Goal: Task Accomplishment & Management: Manage account settings

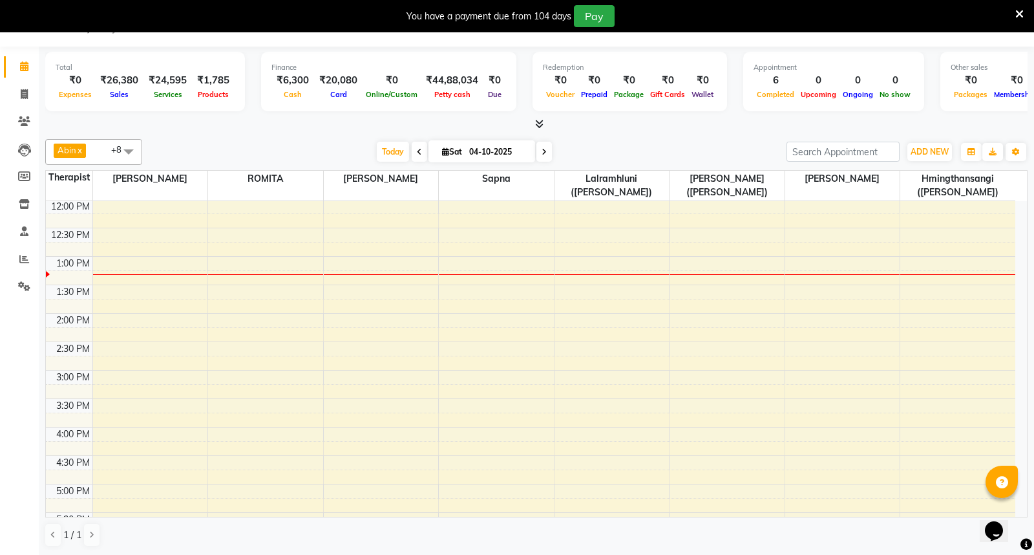
scroll to position [287, 0]
click at [795, 279] on div "7:00 AM 7:30 AM 8:00 AM 8:30 AM 9:00 AM 9:30 AM 10:00 AM 10:30 AM 11:00 AM 11:3…" at bounding box center [530, 397] width 969 height 966
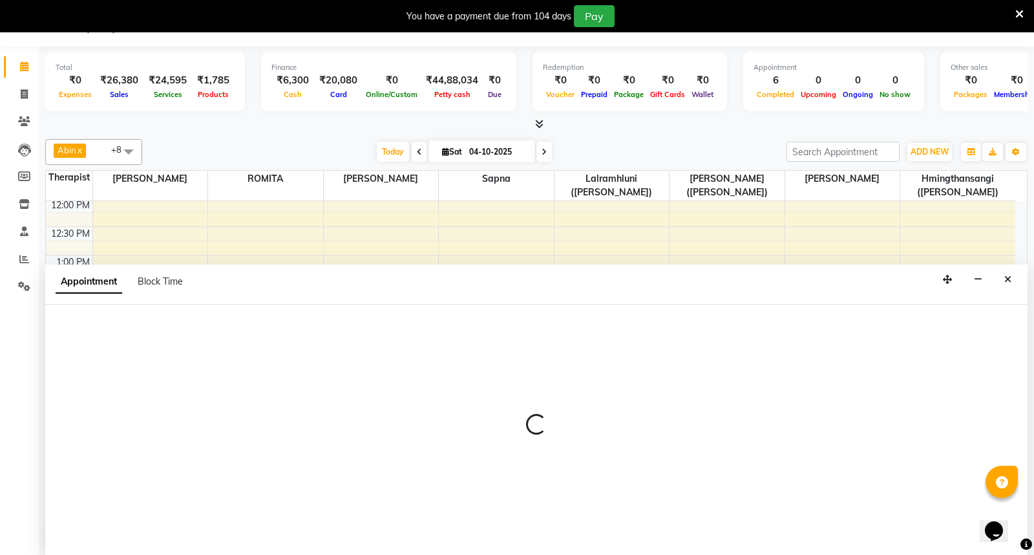
select select "48461"
select select "795"
select select "tentative"
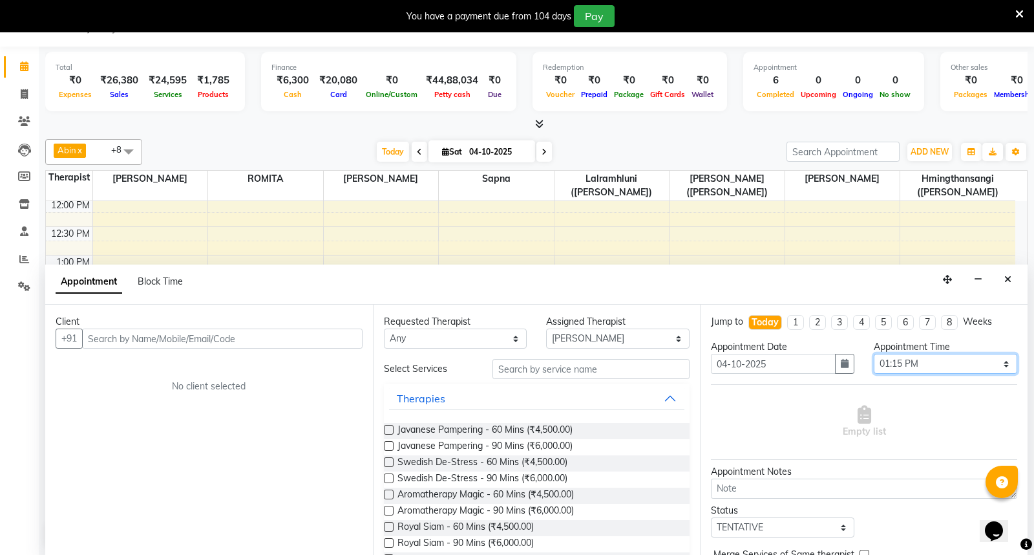
click at [997, 365] on select "Select 08:00 AM 08:15 AM 08:30 AM 08:45 AM 09:00 AM 09:15 AM 09:30 AM 09:45 AM …" at bounding box center [945, 364] width 143 height 20
select select "735"
click at [874, 354] on select "Select 08:00 AM 08:15 AM 08:30 AM 08:45 AM 09:00 AM 09:15 AM 09:30 AM 09:45 AM …" at bounding box center [945, 364] width 143 height 20
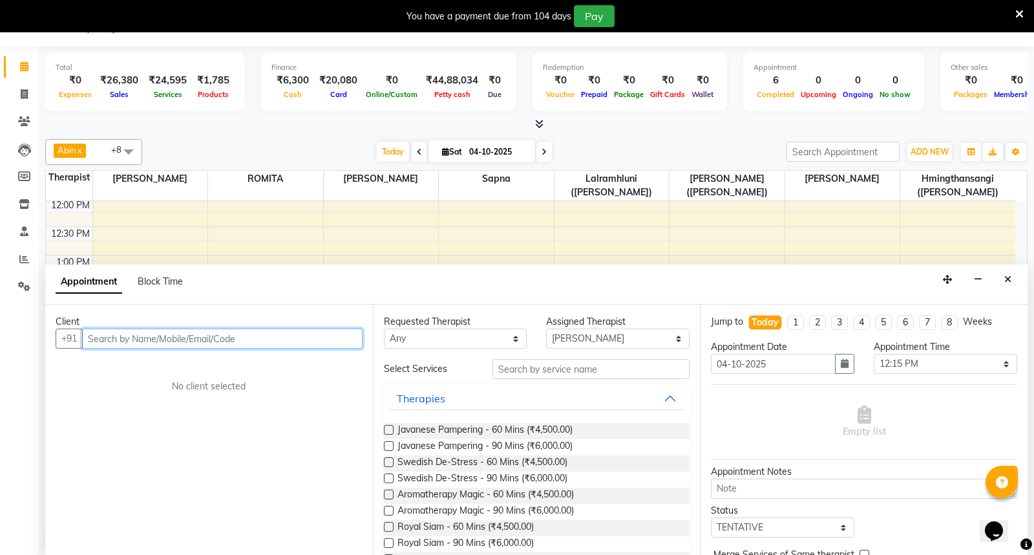
click at [289, 333] on input "text" at bounding box center [222, 338] width 280 height 20
type input "9835451636"
click at [339, 335] on span "Add Client" at bounding box center [335, 338] width 43 height 12
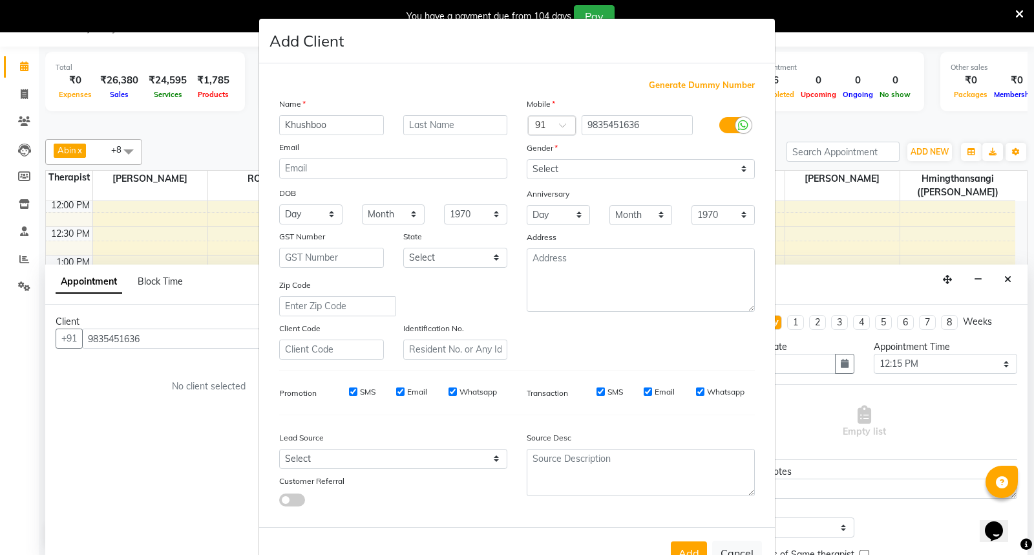
type input "Khushboo"
click at [424, 118] on input "text" at bounding box center [455, 125] width 105 height 20
type input "Raj"
click at [739, 169] on select "Select Male Female Other Prefer Not To Say" at bounding box center [641, 169] width 228 height 20
select select "female"
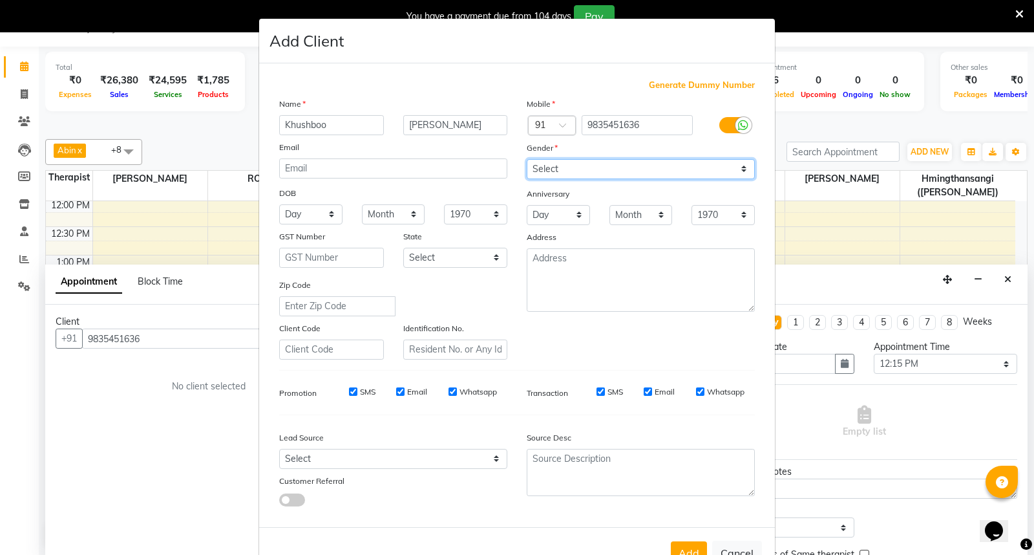
click at [527, 159] on select "Select Male Female Other Prefer Not To Say" at bounding box center [641, 169] width 228 height 20
click at [349, 392] on input "SMS" at bounding box center [353, 391] width 8 height 8
checkbox input "false"
click at [396, 390] on input "Email" at bounding box center [400, 391] width 8 height 8
checkbox input "false"
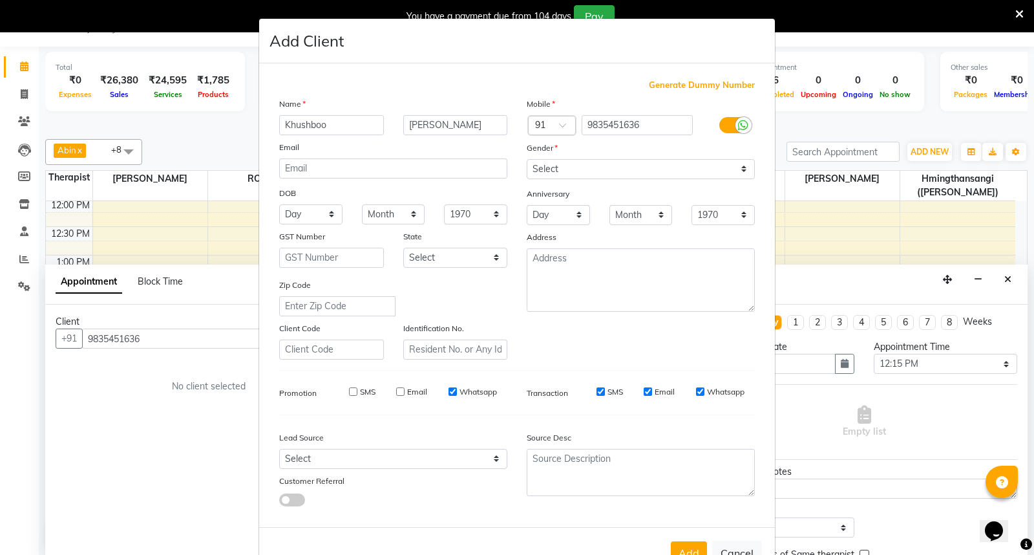
click at [449, 390] on input "Whatsapp" at bounding box center [453, 391] width 8 height 8
checkbox input "false"
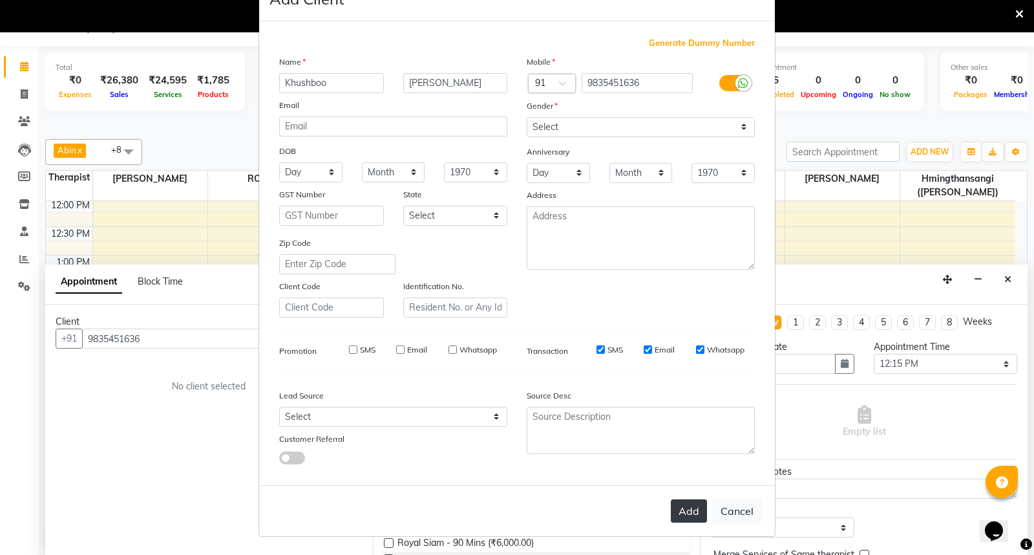
click at [684, 508] on button "Add" at bounding box center [689, 510] width 36 height 23
select select
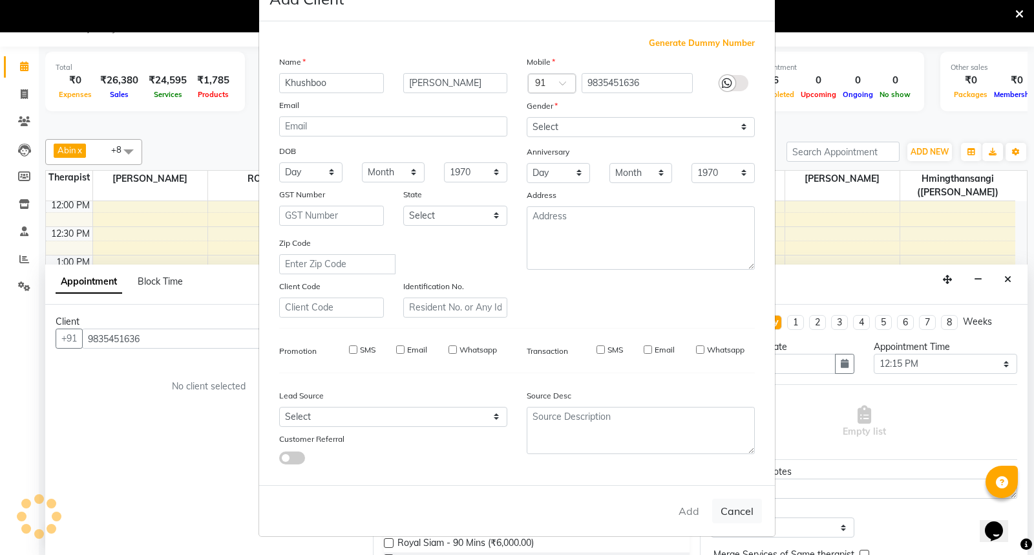
select select
checkbox input "false"
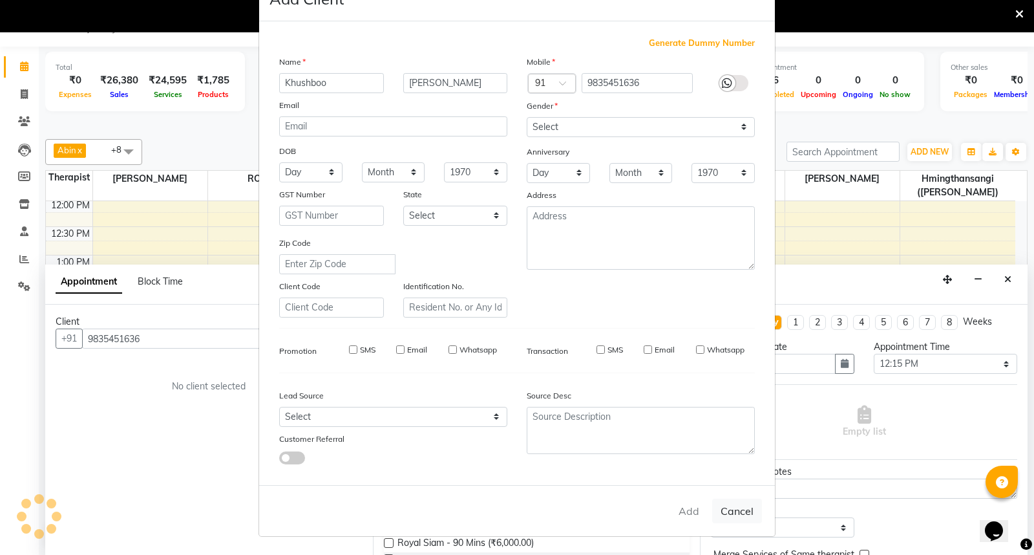
checkbox input "false"
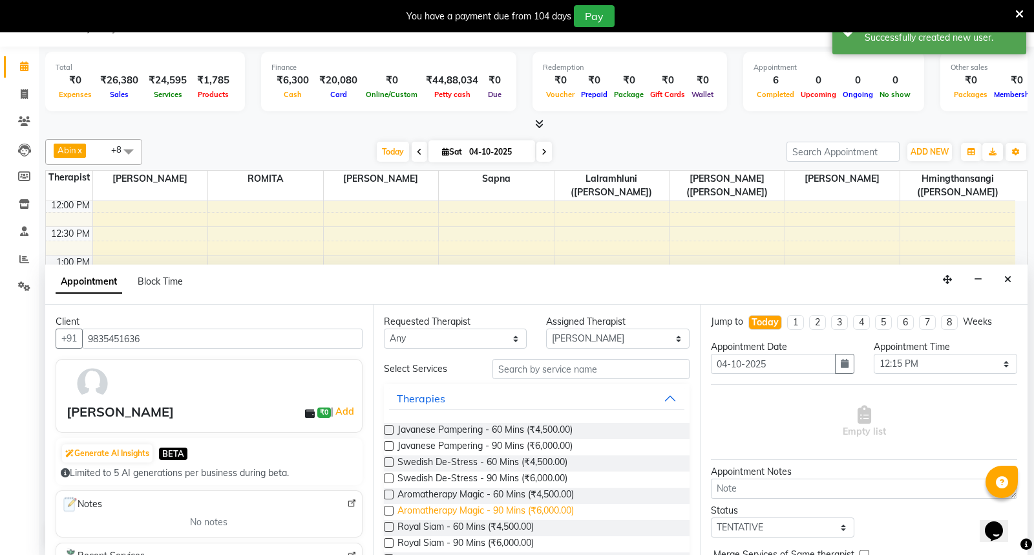
scroll to position [72, 0]
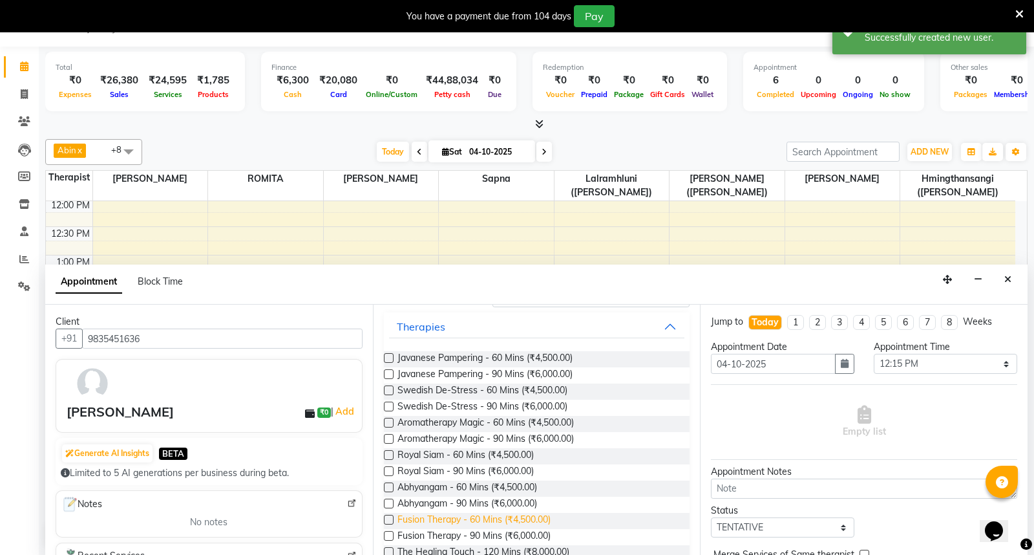
click at [462, 516] on span "Fusion Therapy - 60 Mins (₹4,500.00)" at bounding box center [473, 520] width 153 height 16
checkbox input "false"
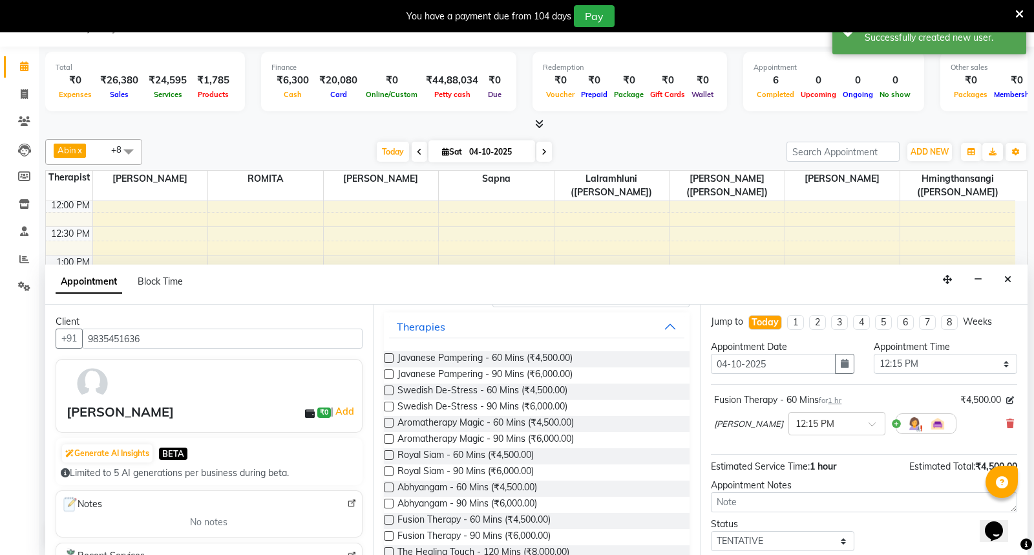
scroll to position [0, 0]
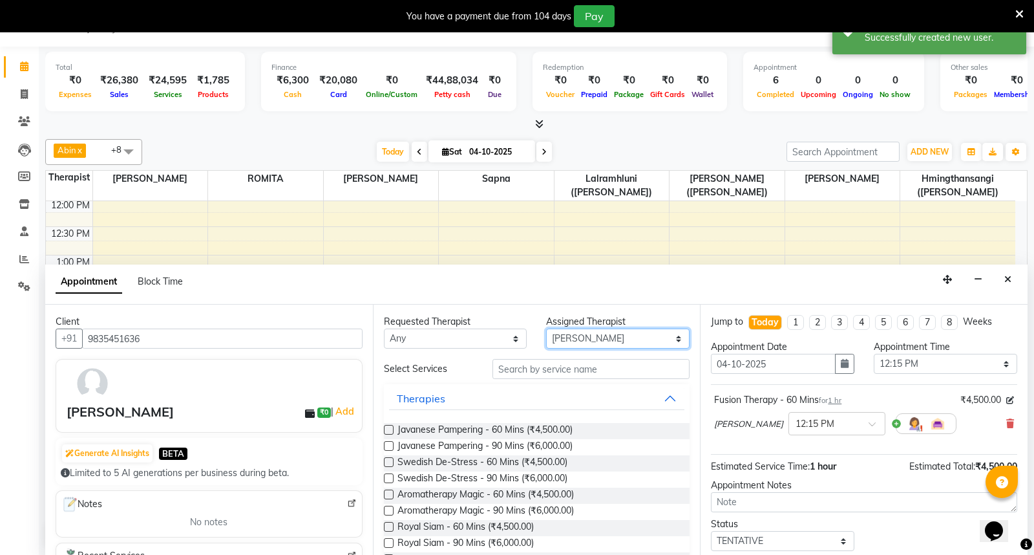
click at [671, 337] on select "Select Anoli Hmingthansangi (Shirley) Lalramhluni (Jojo) Litsabila Sangtam (Lis…" at bounding box center [617, 338] width 143 height 20
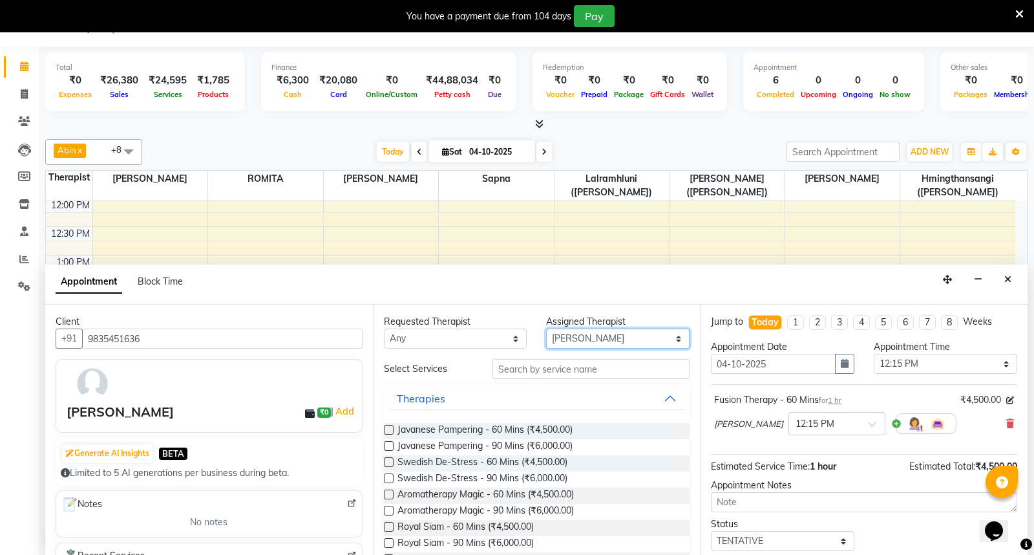
select select "48460"
click at [546, 328] on select "Select Anoli Hmingthansangi (Shirley) Lalramhluni (Jojo) Litsabila Sangtam (Lis…" at bounding box center [617, 338] width 143 height 20
click at [547, 372] on input "text" at bounding box center [591, 369] width 198 height 20
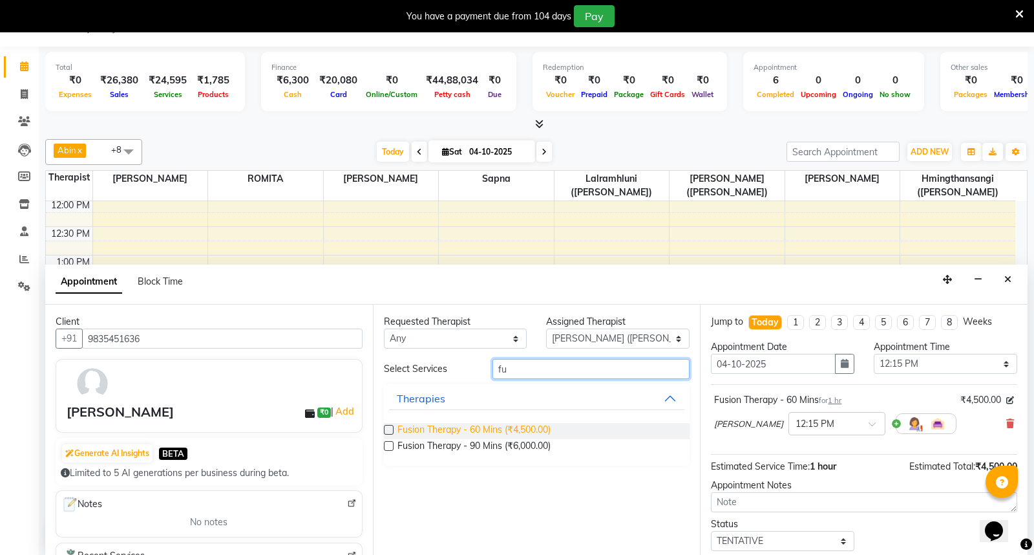
type input "fu"
click at [507, 425] on span "Fusion Therapy - 60 Mins (₹4,500.00)" at bounding box center [473, 431] width 153 height 16
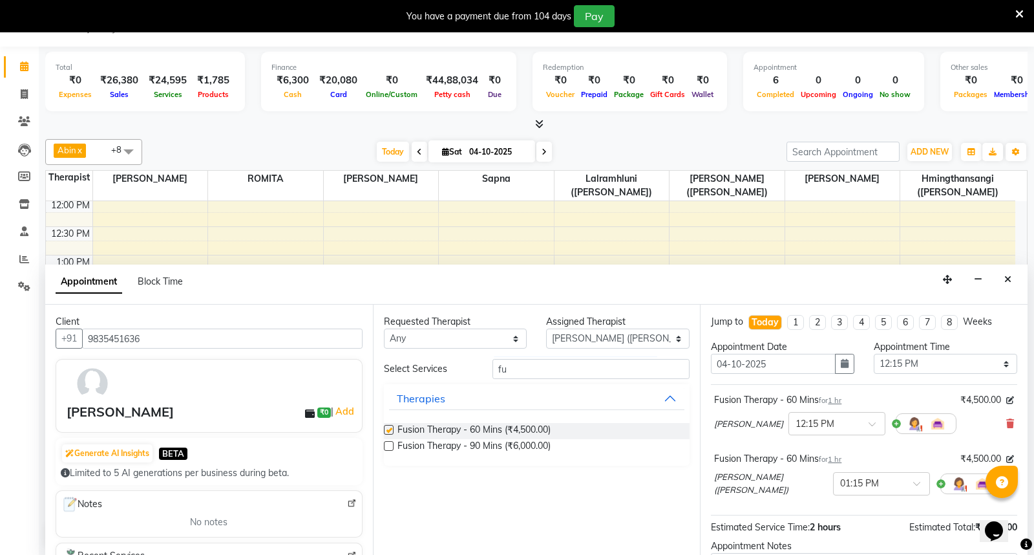
checkbox input "false"
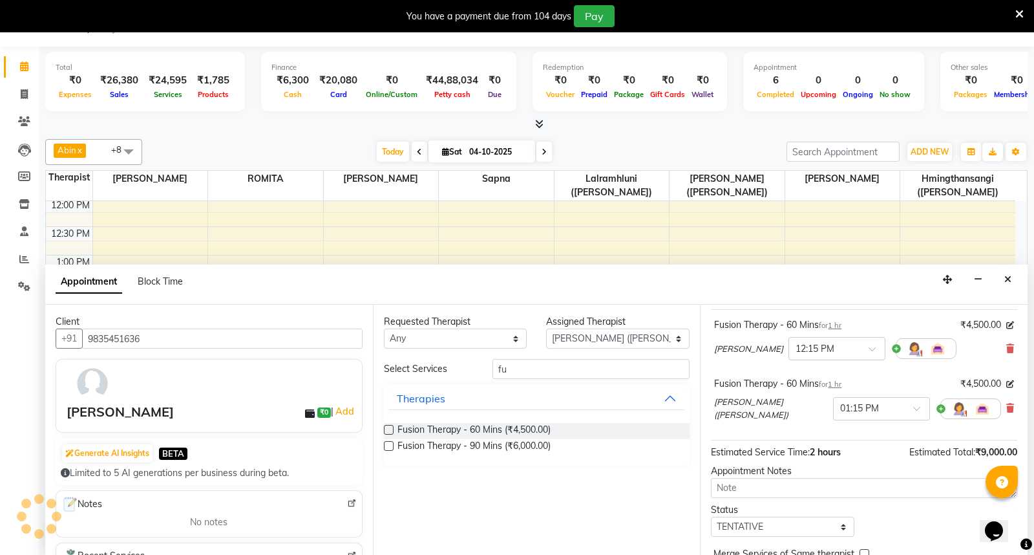
scroll to position [136, 0]
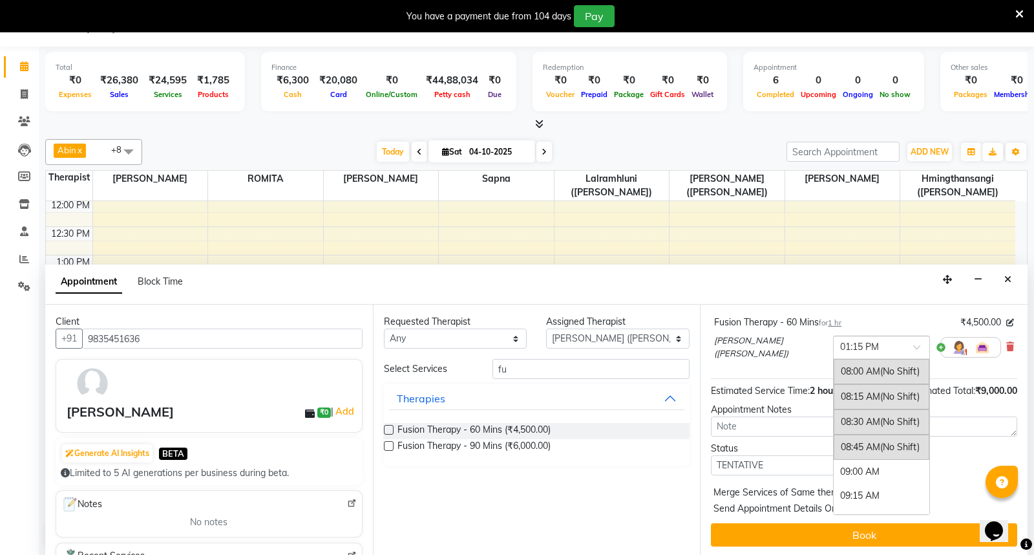
click at [913, 346] on span at bounding box center [921, 351] width 16 height 14
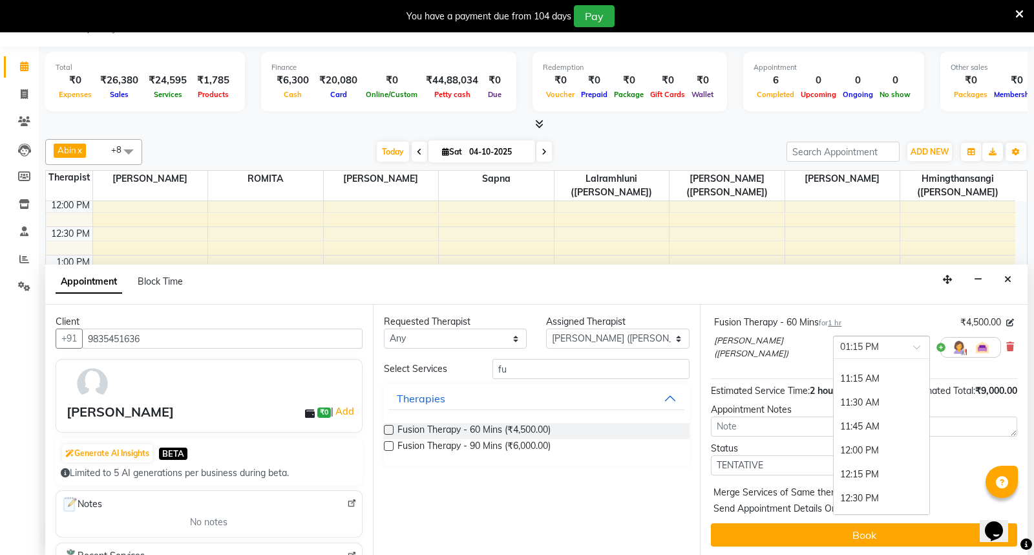
scroll to position [292, 0]
click at [845, 486] on div "12:15 PM" at bounding box center [882, 490] width 96 height 24
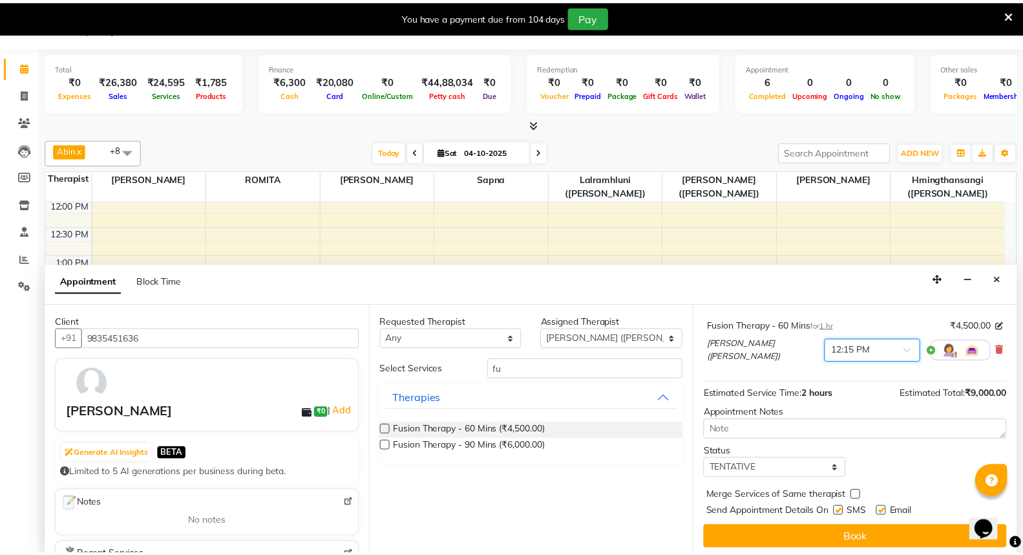
scroll to position [149, 0]
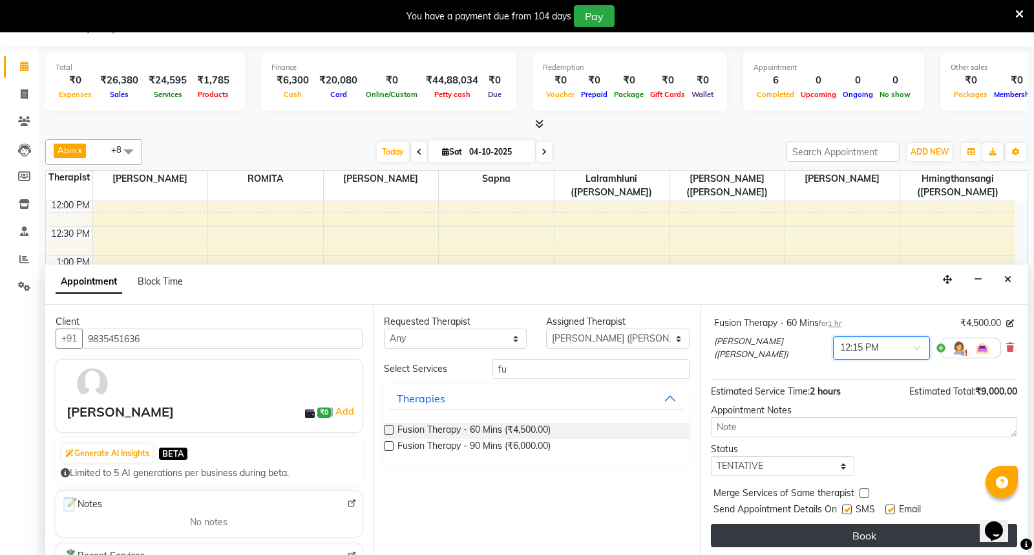
click at [884, 529] on button "Book" at bounding box center [864, 534] width 306 height 23
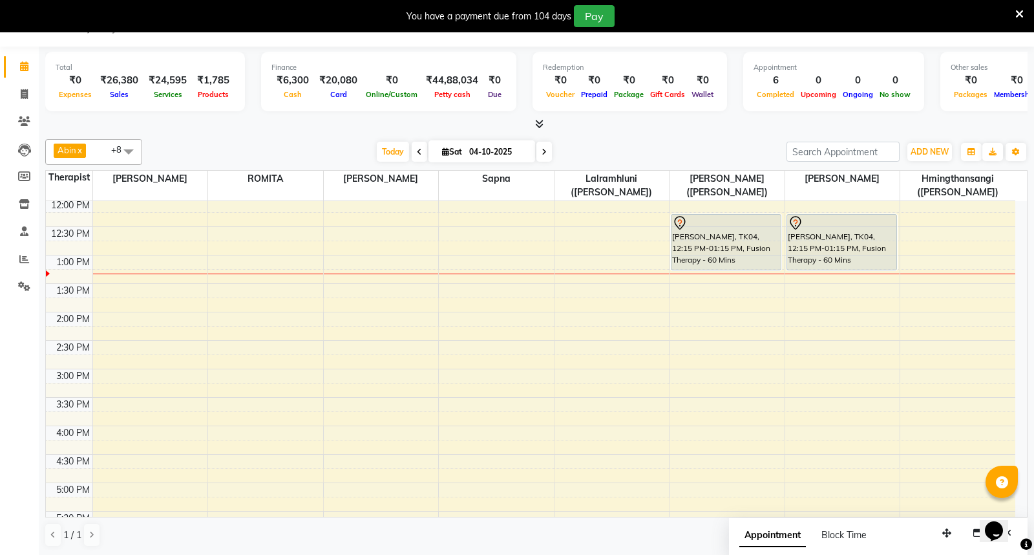
click at [938, 220] on div "7:00 AM 7:30 AM 8:00 AM 8:30 AM 9:00 AM 9:30 AM 10:00 AM 10:30 AM 11:00 AM 11:3…" at bounding box center [530, 397] width 969 height 966
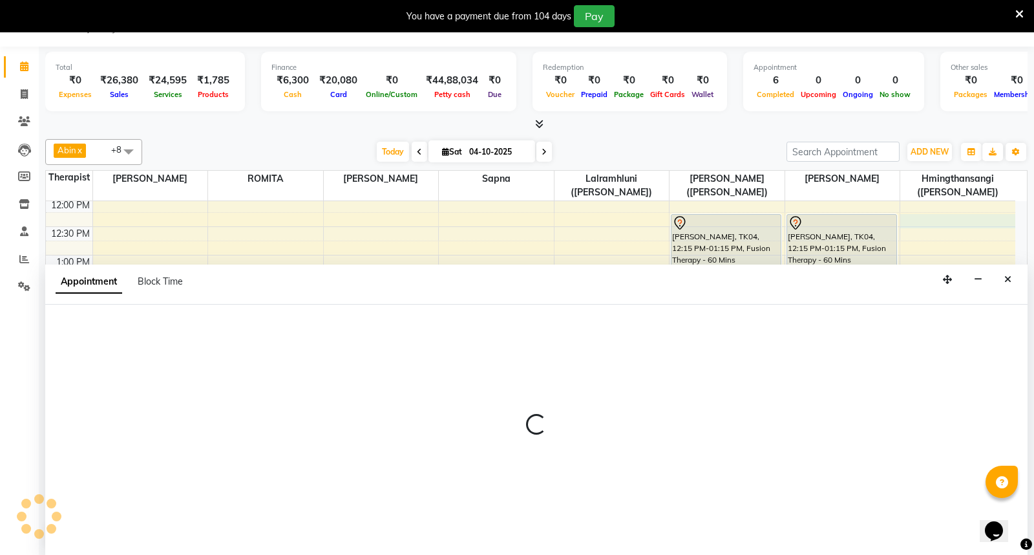
select select "48462"
select select "735"
select select "tentative"
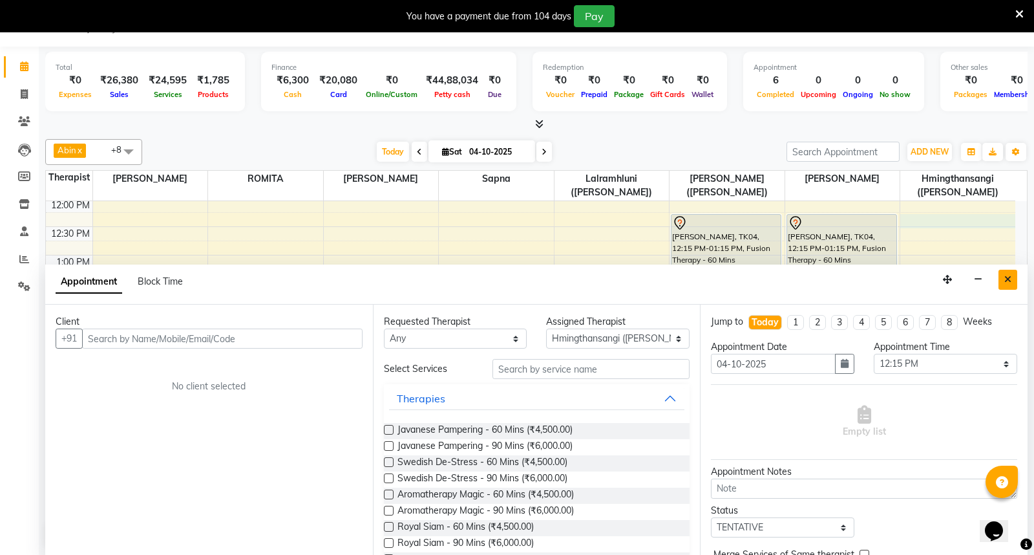
click at [1010, 279] on icon "Close" at bounding box center [1007, 279] width 7 height 9
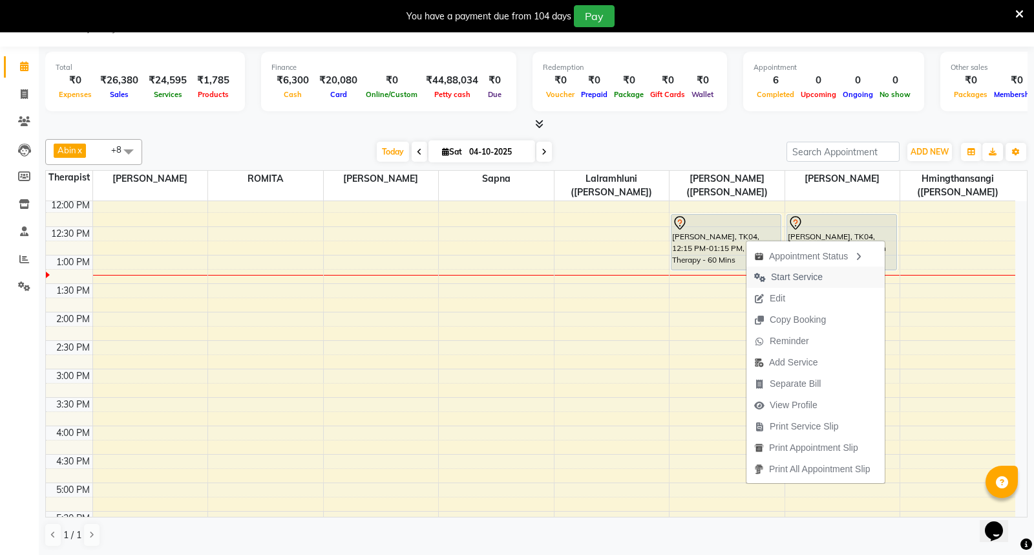
click at [812, 273] on span "Start Service" at bounding box center [797, 277] width 52 height 14
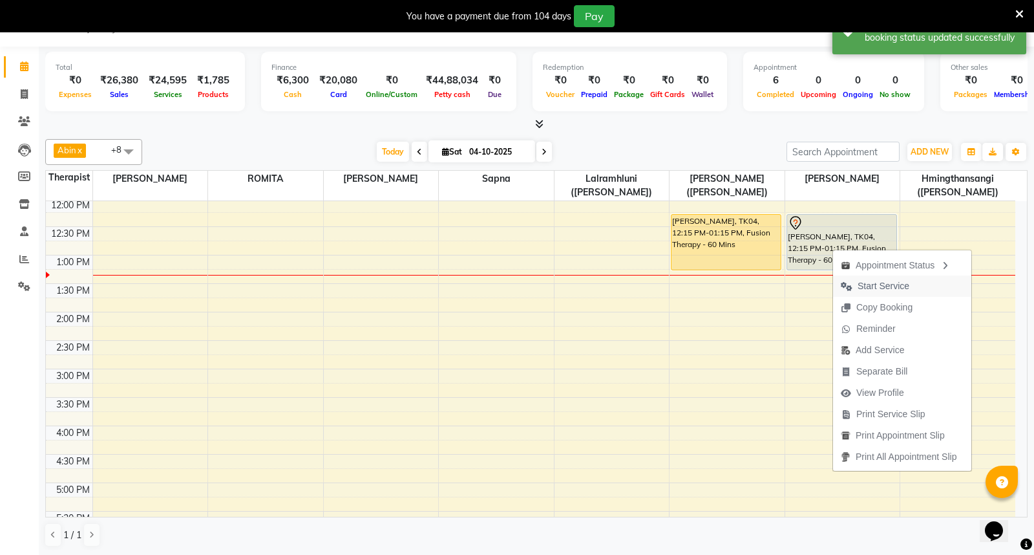
click at [889, 283] on span "Start Service" at bounding box center [884, 286] width 52 height 14
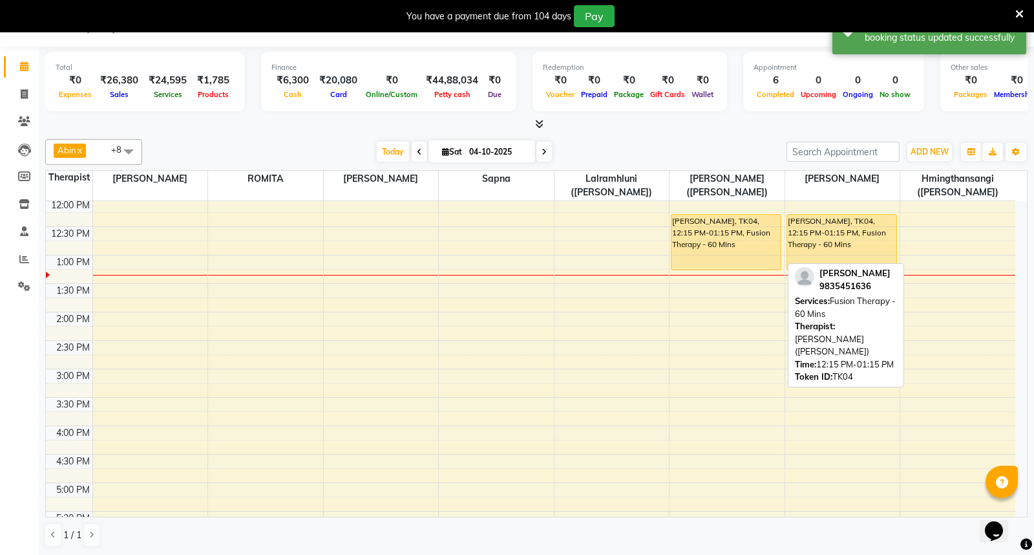
click at [747, 237] on div "[PERSON_NAME], TK04, 12:15 PM-01:15 PM, Fusion Therapy - 60 Mins" at bounding box center [725, 242] width 109 height 55
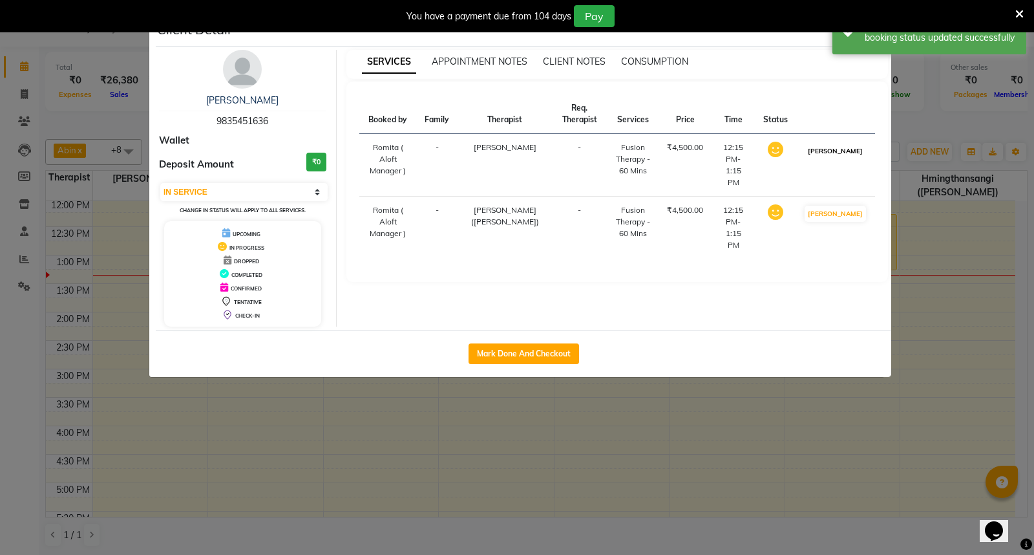
click at [854, 155] on button "MARK DONE" at bounding box center [835, 151] width 61 height 16
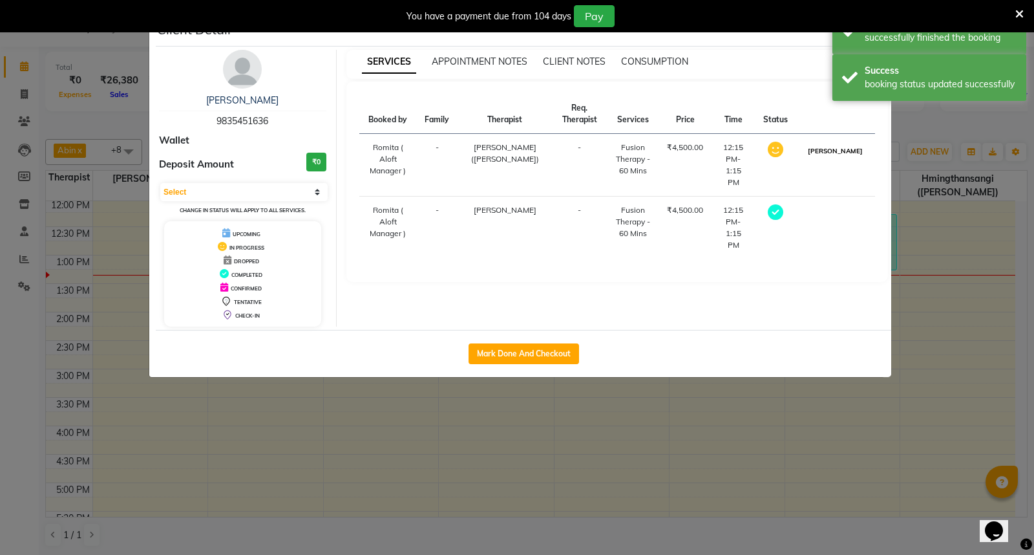
click at [852, 156] on button "MARK DONE" at bounding box center [835, 151] width 61 height 16
select select "3"
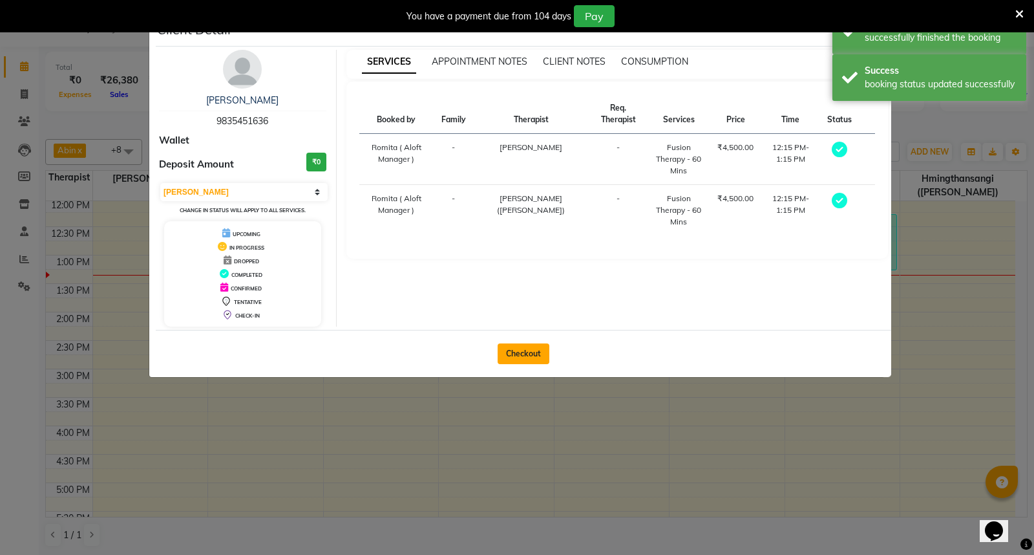
click at [525, 357] on button "Checkout" at bounding box center [524, 353] width 52 height 21
select select "6403"
select select "service"
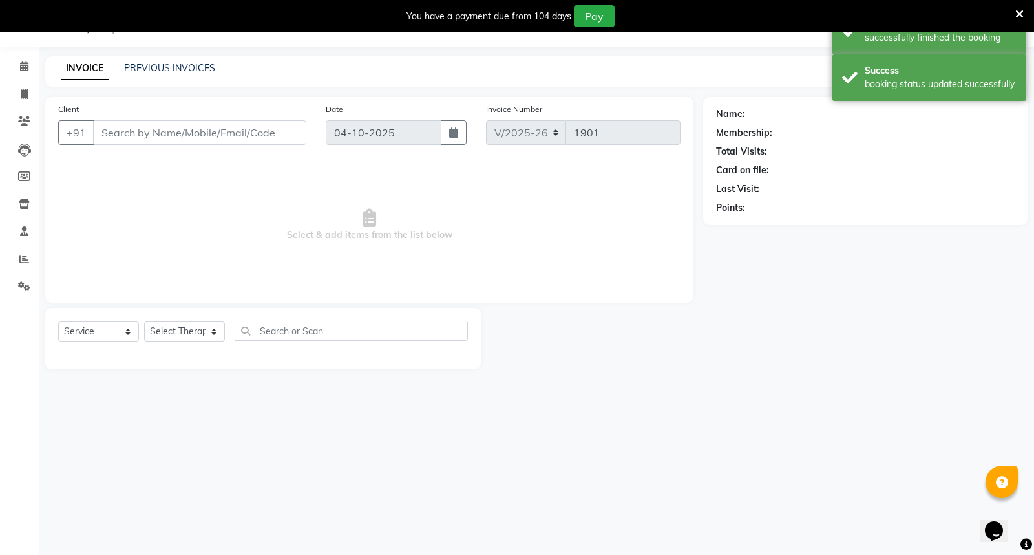
type input "9835451636"
select select "48461"
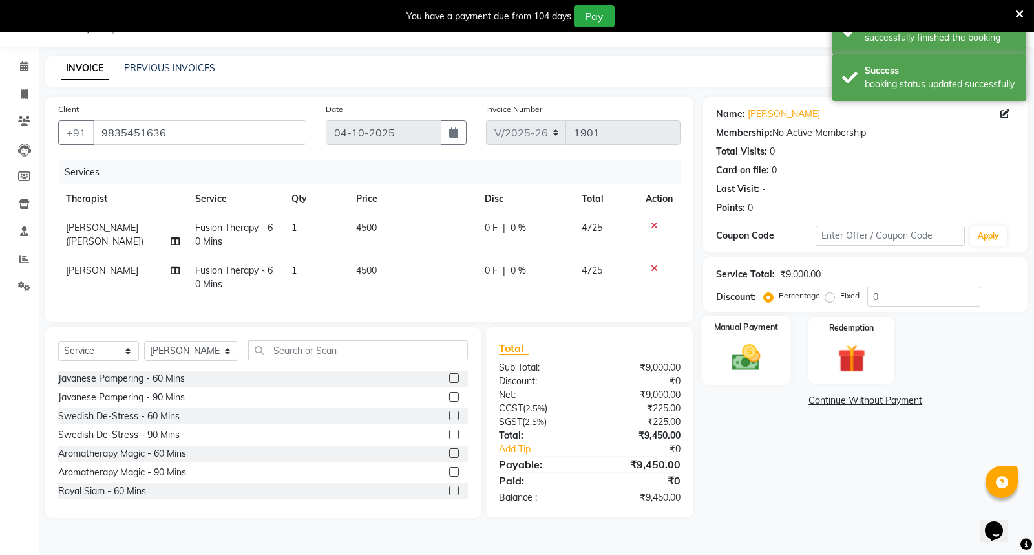
click at [759, 345] on img at bounding box center [746, 357] width 47 height 33
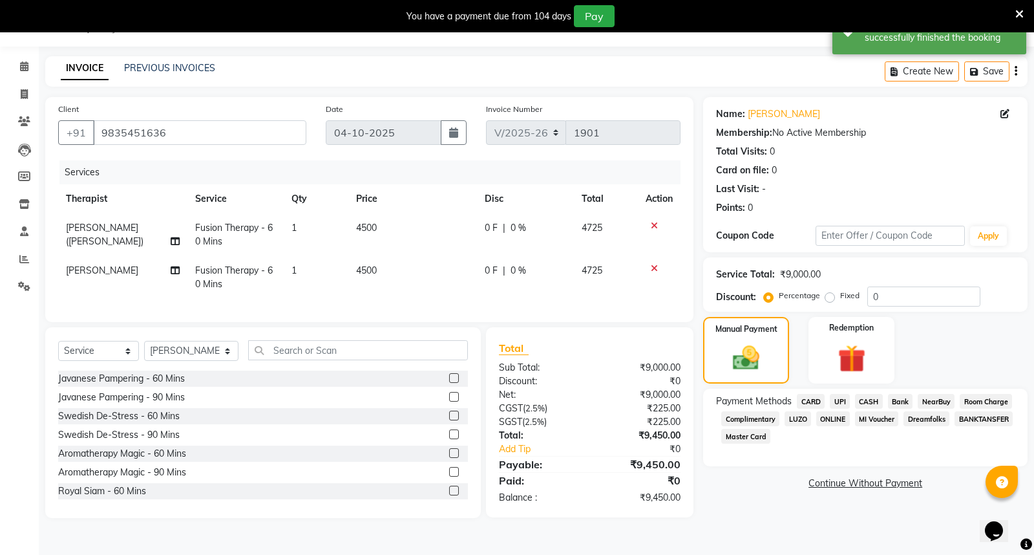
click at [843, 397] on span "UPI" at bounding box center [840, 401] width 20 height 15
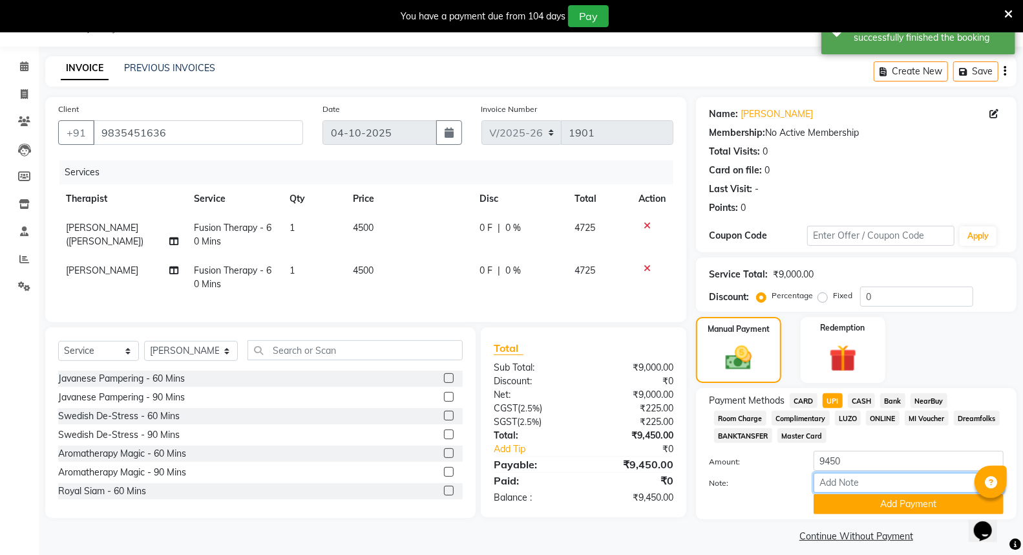
click at [843, 485] on input "Note:" at bounding box center [909, 482] width 190 height 20
type input "UPI-"
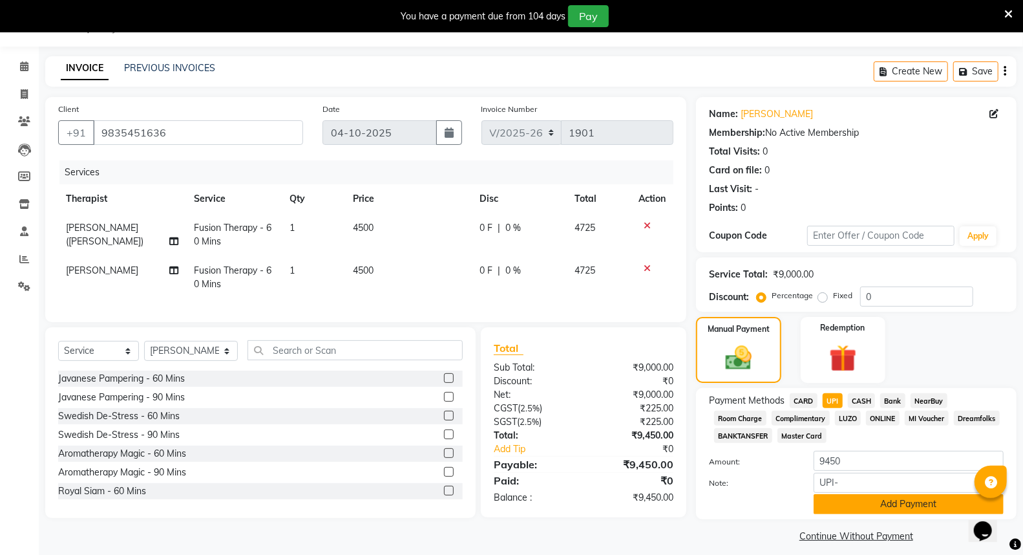
click at [905, 506] on button "Add Payment" at bounding box center [909, 504] width 190 height 20
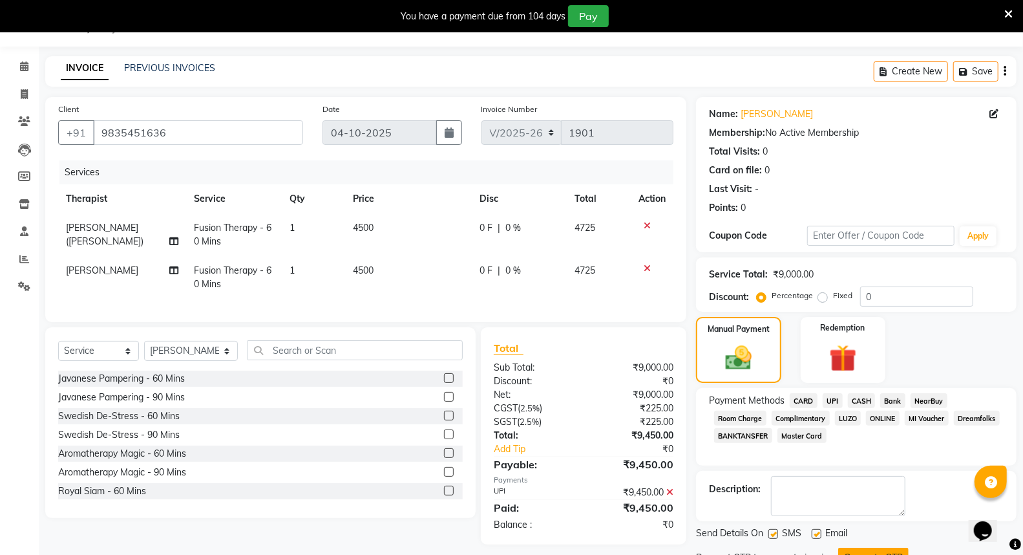
click at [871, 547] on button "Generate OTP" at bounding box center [873, 557] width 70 height 20
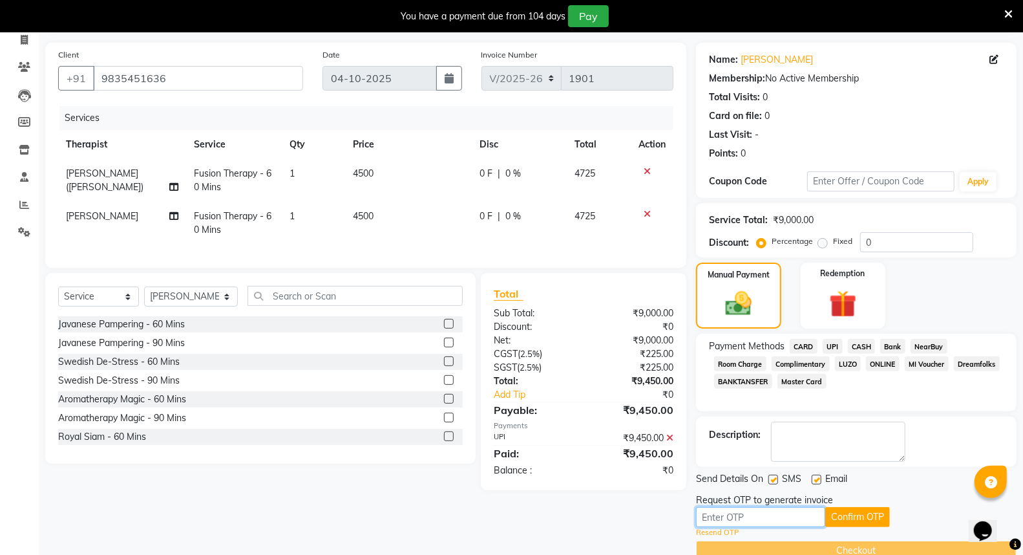
click at [752, 514] on input "text" at bounding box center [760, 517] width 129 height 20
type input "3818"
click at [856, 515] on button "Confirm OTP" at bounding box center [857, 517] width 65 height 20
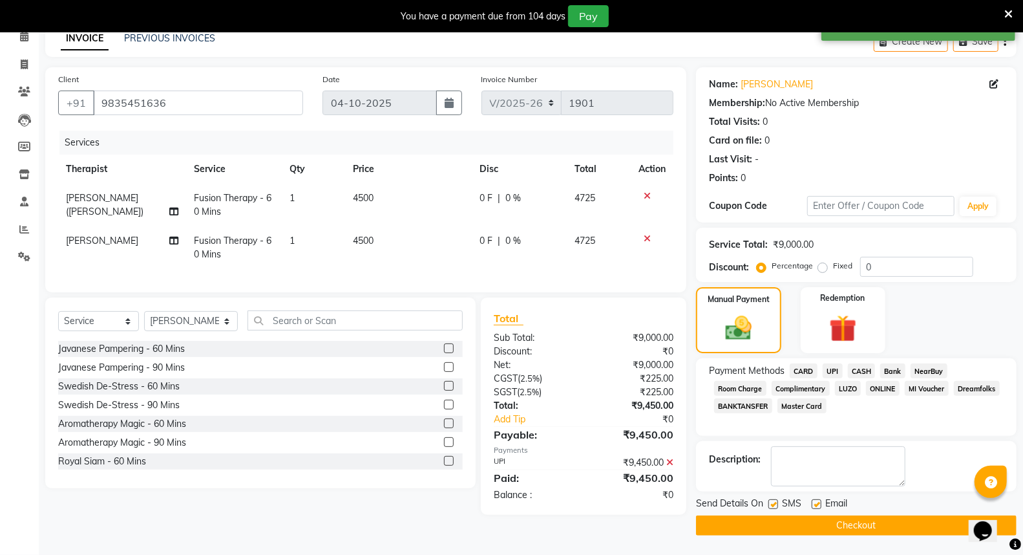
scroll to position [29, 0]
click at [852, 524] on button "Checkout" at bounding box center [856, 526] width 321 height 20
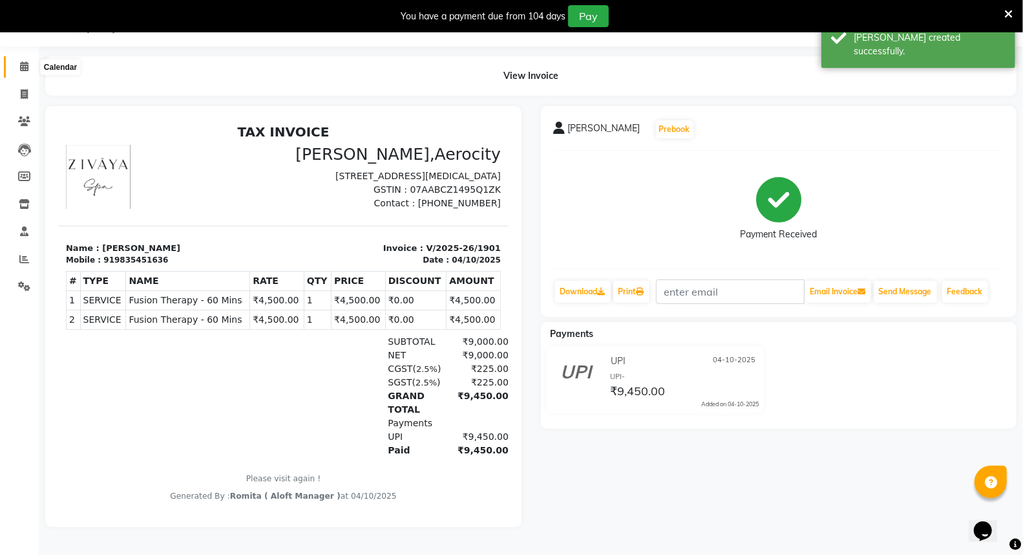
click at [23, 63] on icon at bounding box center [24, 66] width 8 height 10
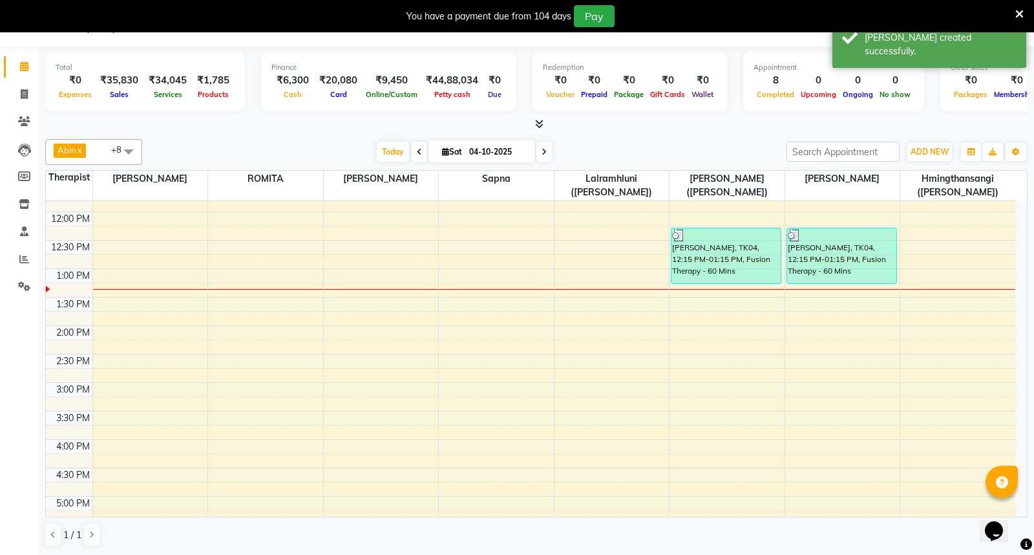
scroll to position [287, 0]
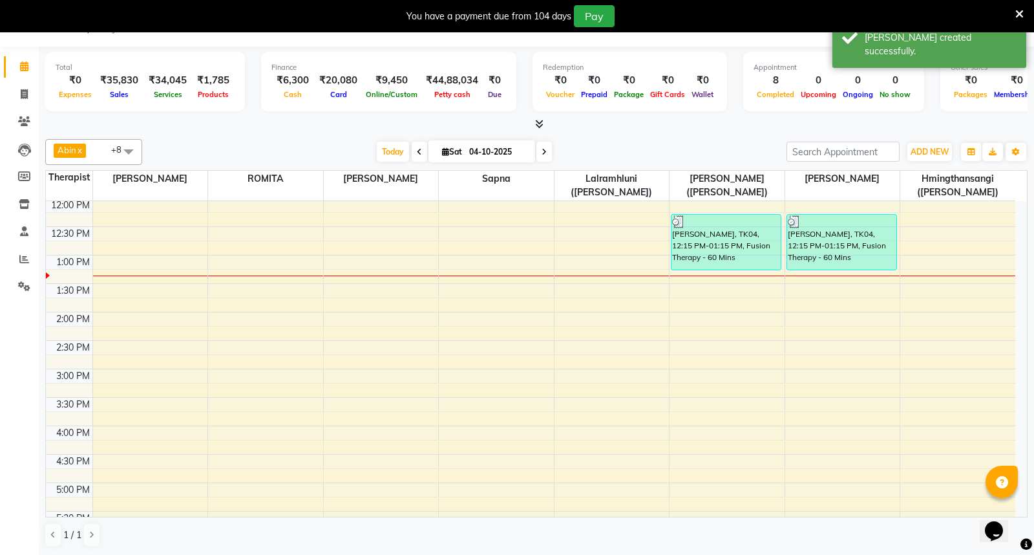
click at [916, 220] on div "7:00 AM 7:30 AM 8:00 AM 8:30 AM 9:00 AM 9:30 AM 10:00 AM 10:30 AM 11:00 AM 11:3…" at bounding box center [530, 397] width 969 height 966
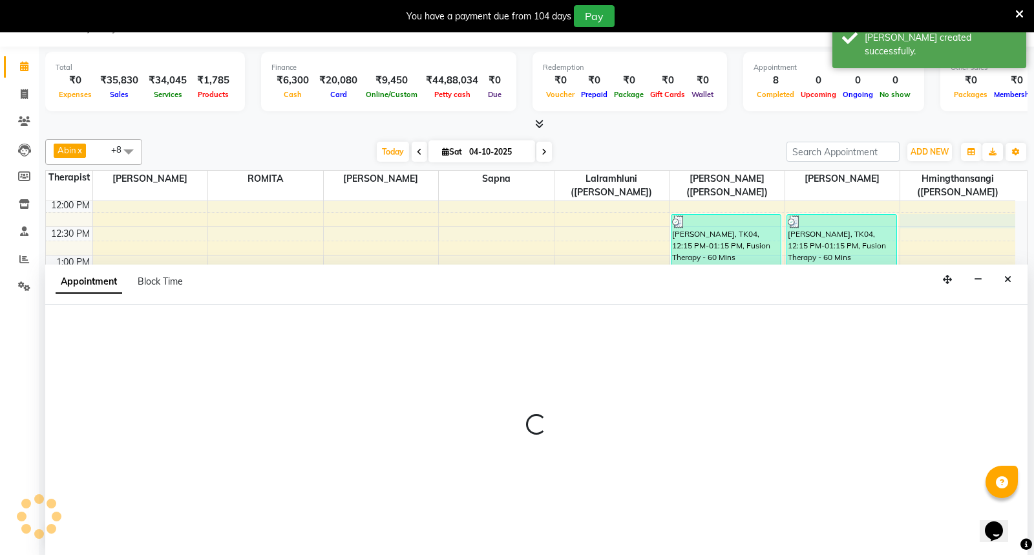
select select "48462"
select select "tentative"
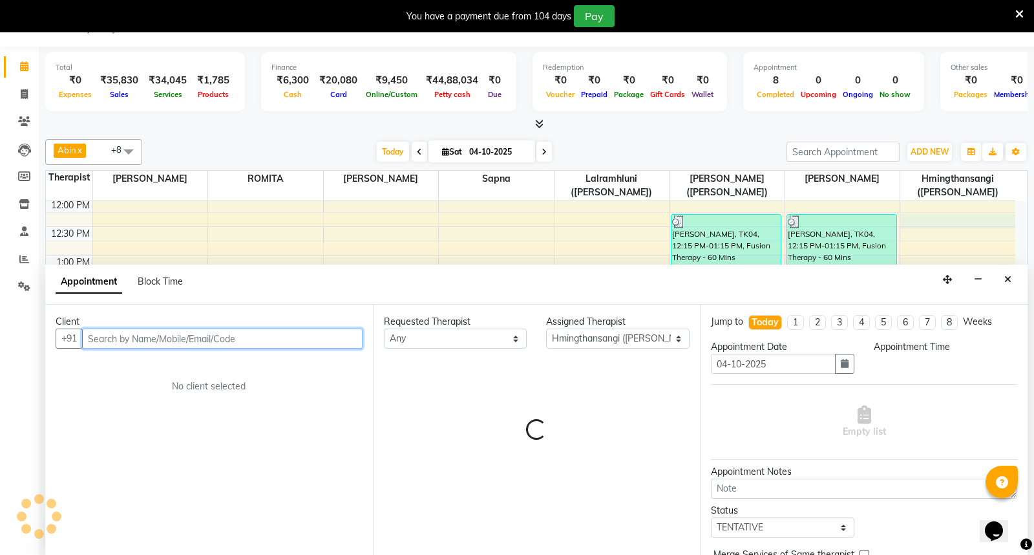
select select "735"
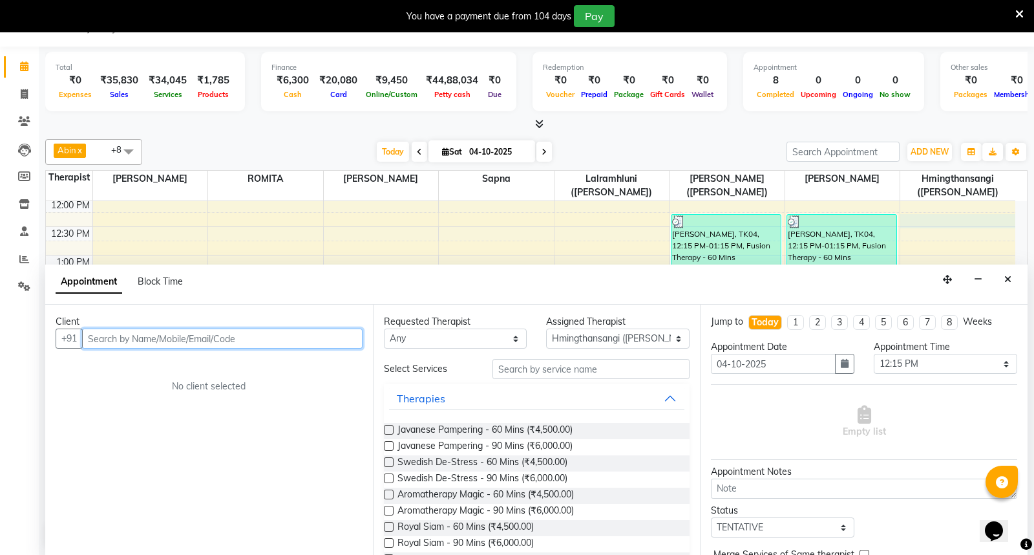
click at [179, 335] on input "text" at bounding box center [222, 338] width 280 height 20
type input "7338532889"
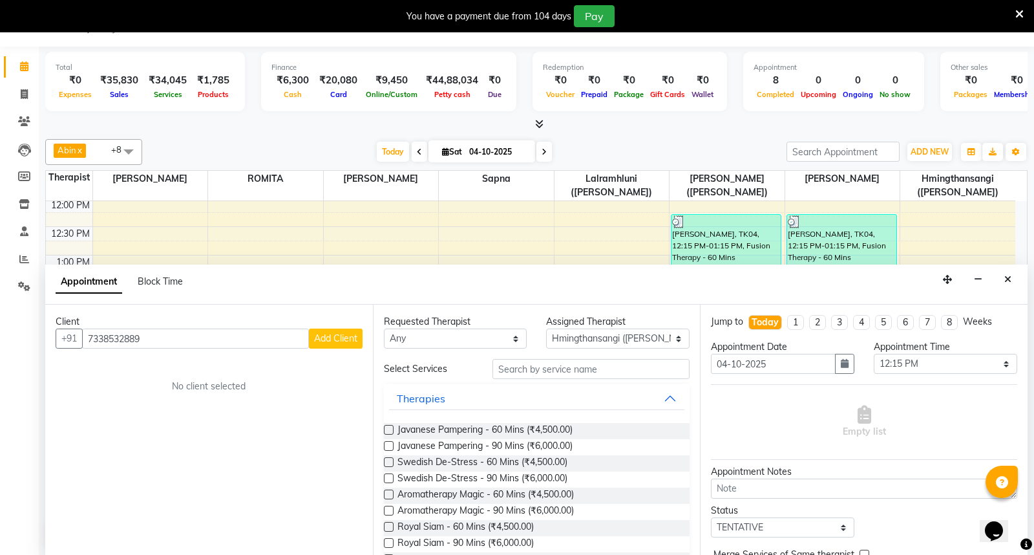
click at [337, 339] on span "Add Client" at bounding box center [335, 338] width 43 height 12
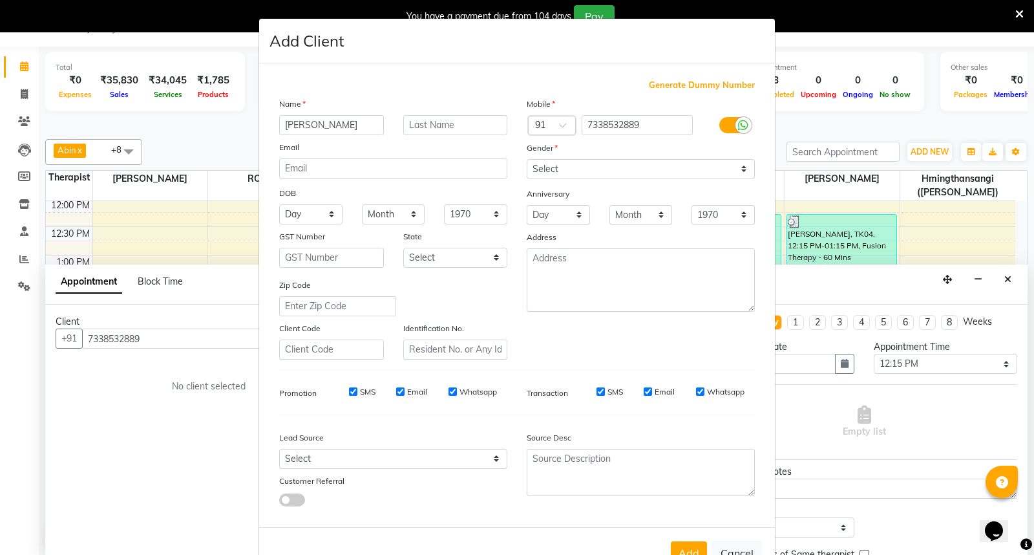
type input "Stephen"
click at [741, 167] on select "Select Male Female Other Prefer Not To Say" at bounding box center [641, 169] width 228 height 20
select select "male"
click at [527, 159] on select "Select Male Female Other Prefer Not To Say" at bounding box center [641, 169] width 228 height 20
click at [349, 392] on input "SMS" at bounding box center [353, 391] width 8 height 8
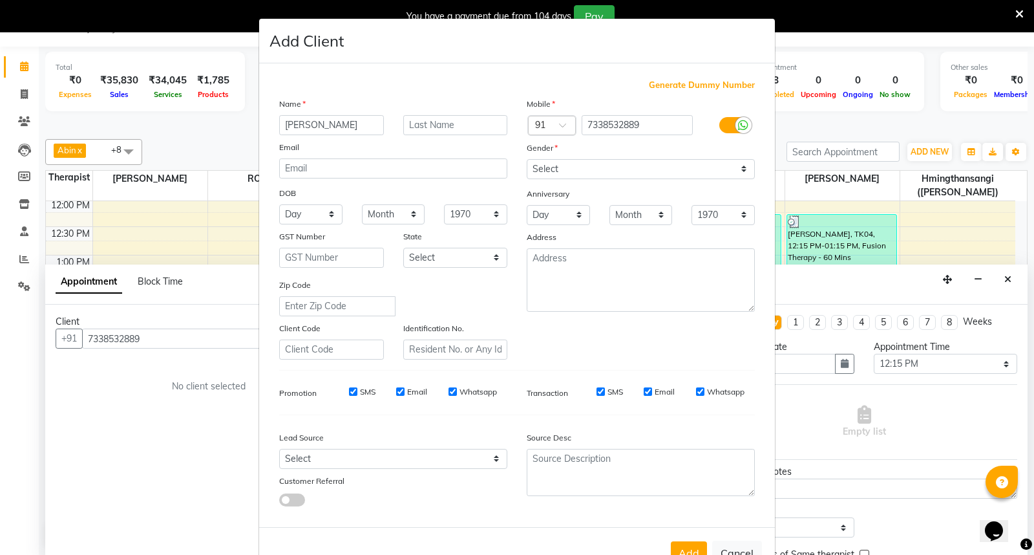
checkbox input "false"
click at [396, 390] on input "Email" at bounding box center [400, 391] width 8 height 8
checkbox input "false"
click at [449, 389] on input "Whatsapp" at bounding box center [453, 391] width 8 height 8
checkbox input "false"
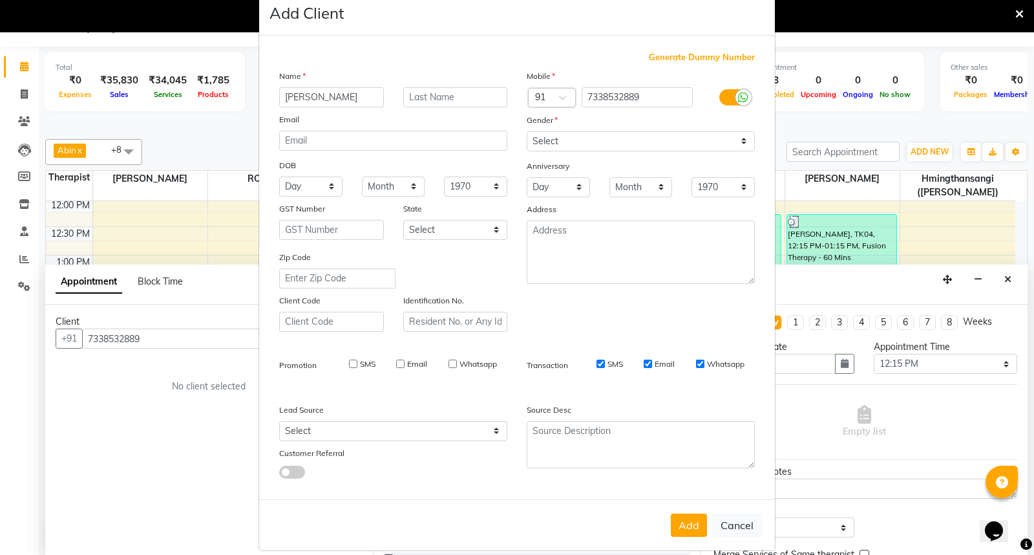
scroll to position [42, 0]
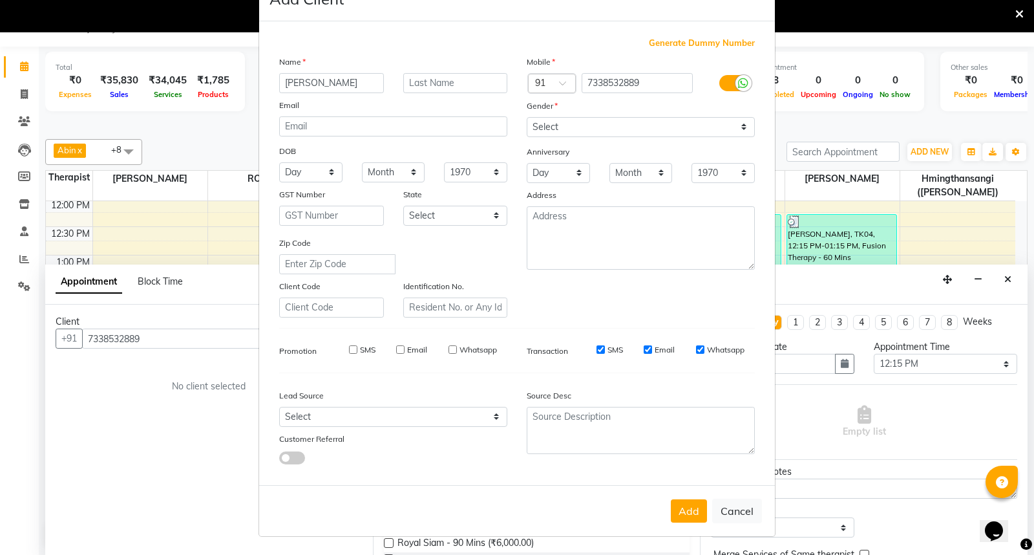
click at [686, 509] on button "Add" at bounding box center [689, 510] width 36 height 23
select select
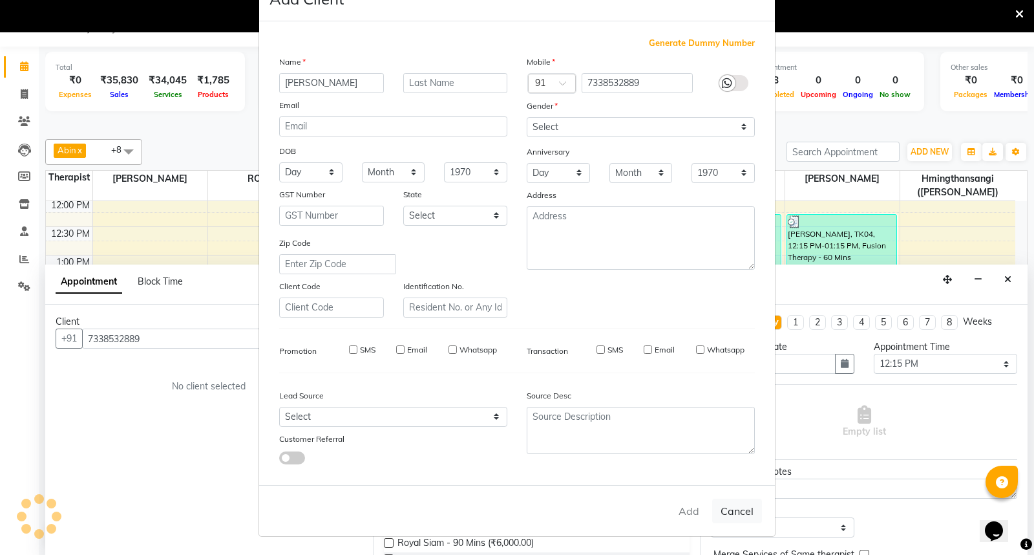
select select
checkbox input "false"
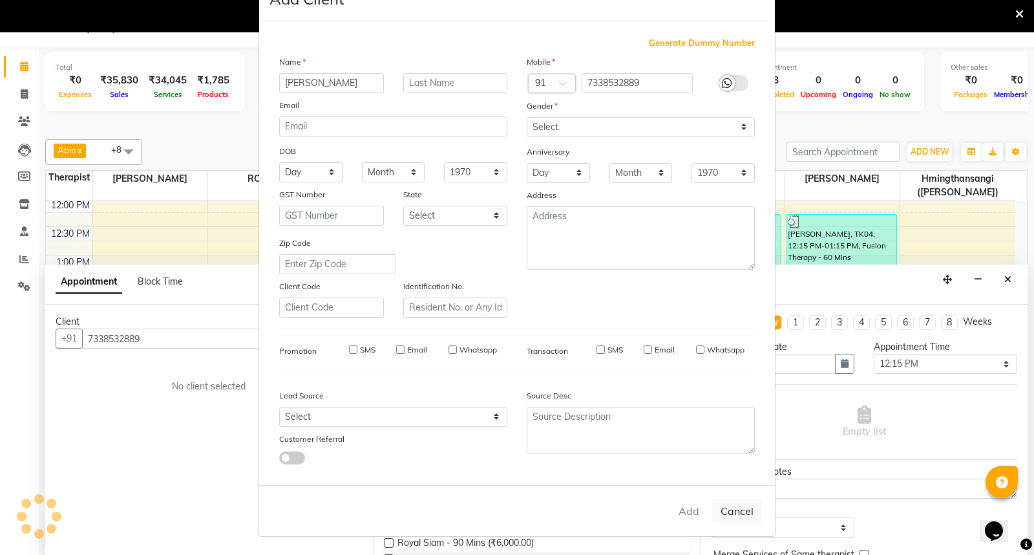
checkbox input "false"
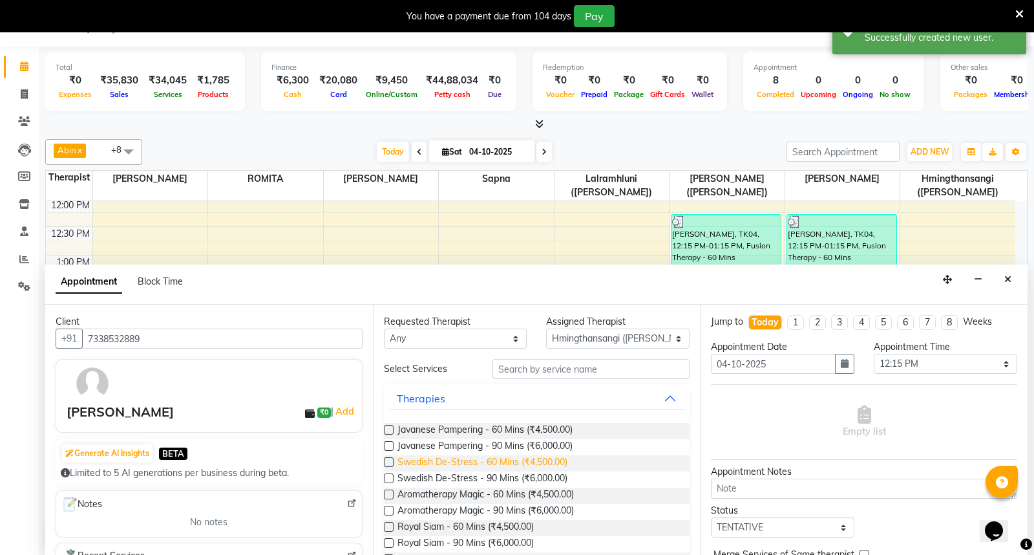
click at [476, 459] on span "Swedish De-Stress - 60 Mins (₹4,500.00)" at bounding box center [482, 463] width 170 height 16
checkbox input "false"
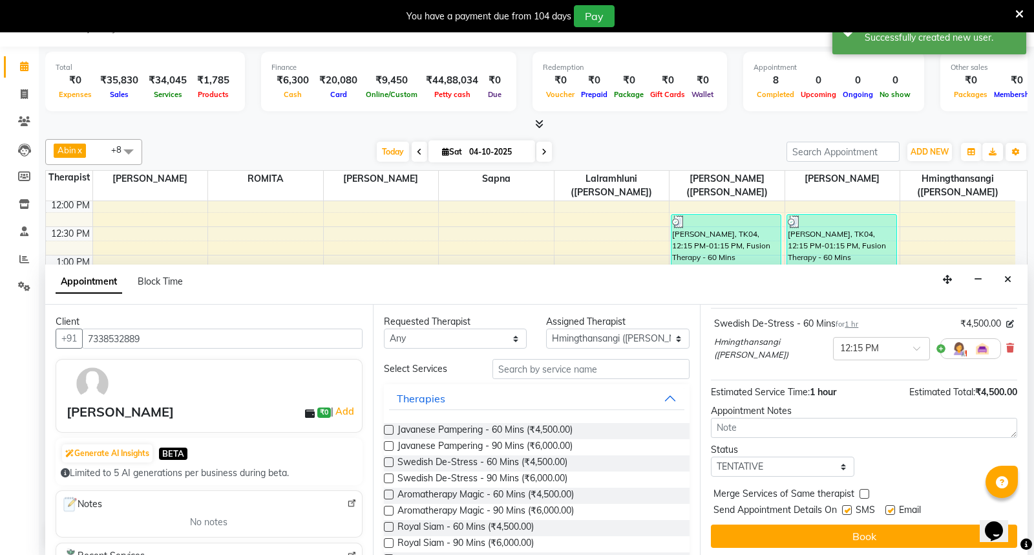
scroll to position [78, 0]
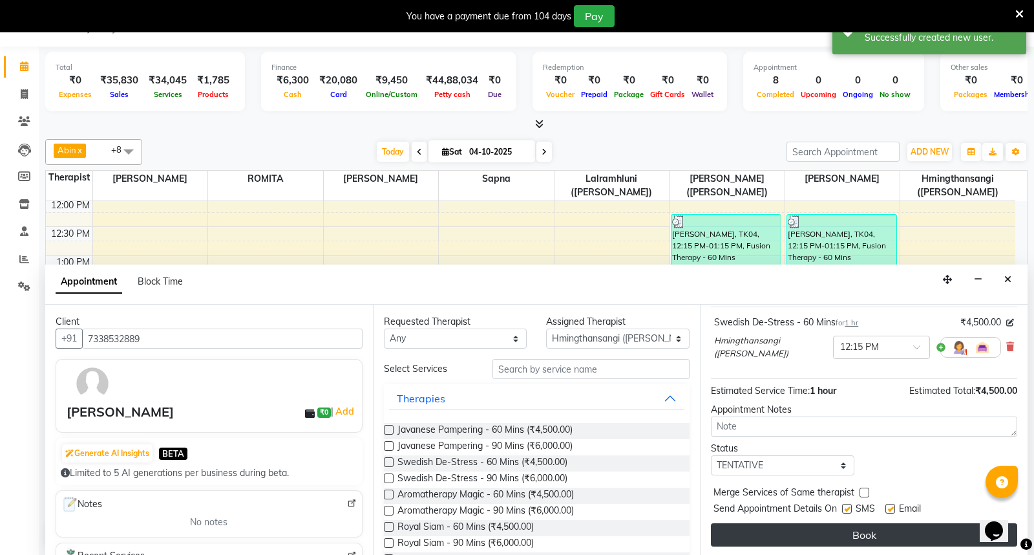
click at [876, 533] on button "Book" at bounding box center [864, 534] width 306 height 23
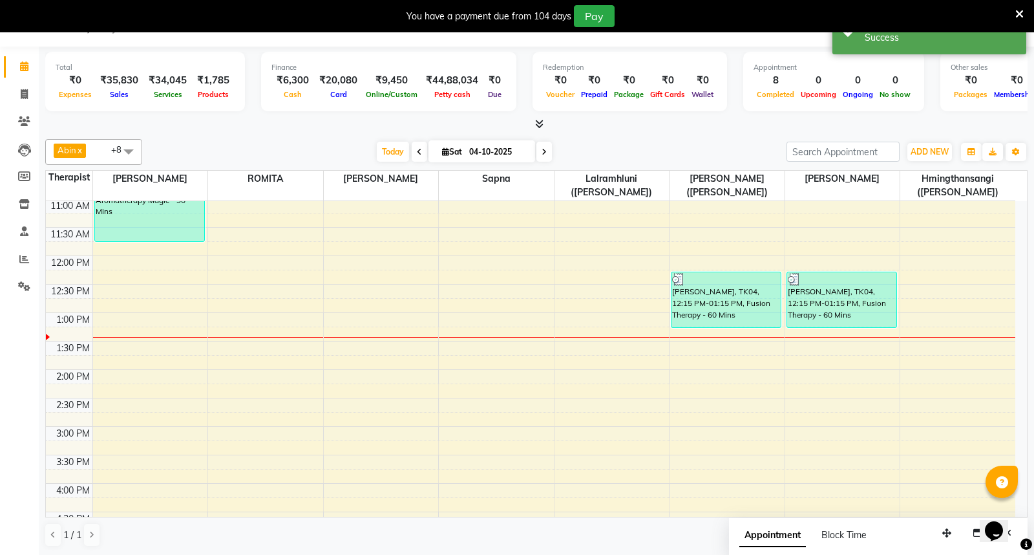
scroll to position [224, 0]
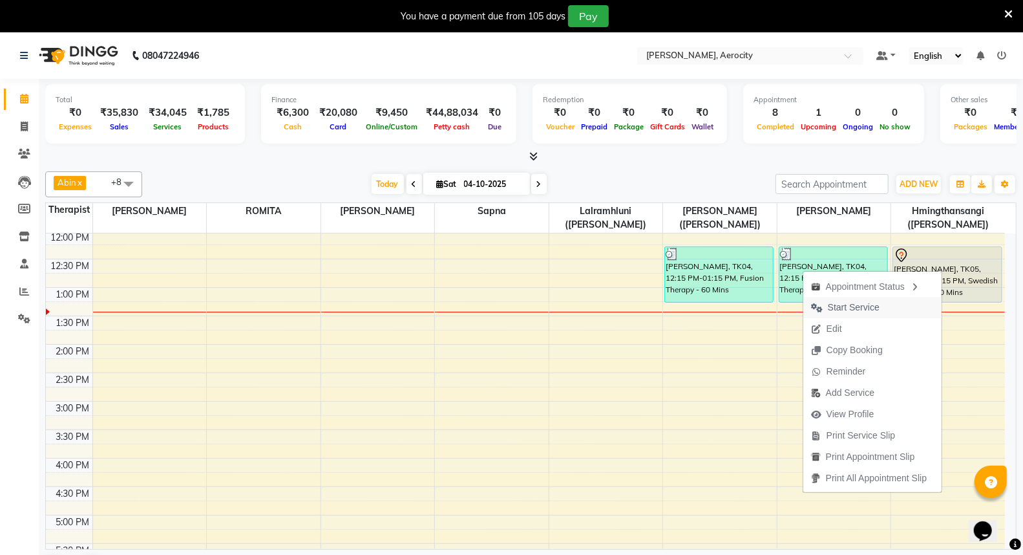
click at [854, 306] on span "Start Service" at bounding box center [854, 308] width 52 height 14
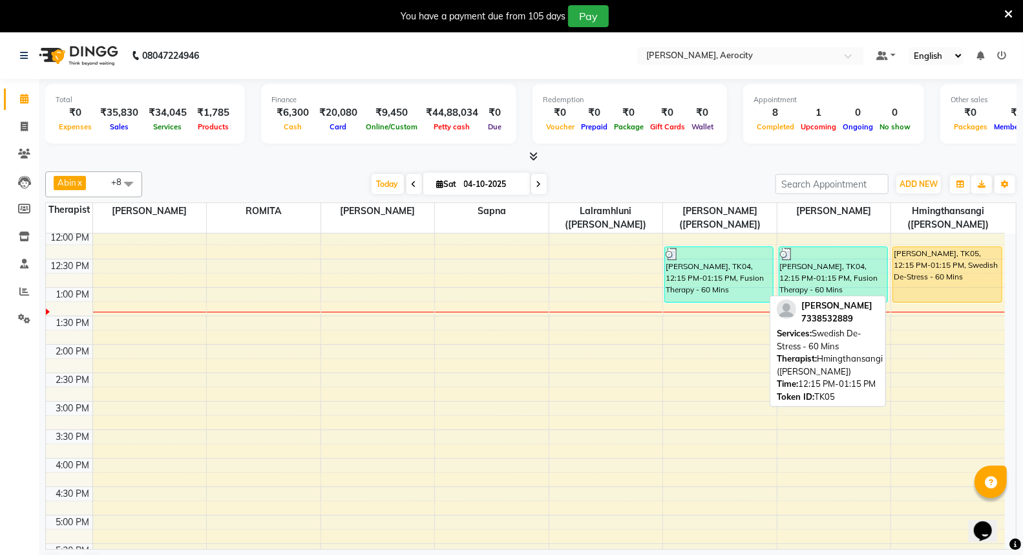
click at [950, 260] on div "Stephen, TK05, 12:15 PM-01:15 PM, Swedish De-Stress - 60 Mins" at bounding box center [947, 274] width 109 height 55
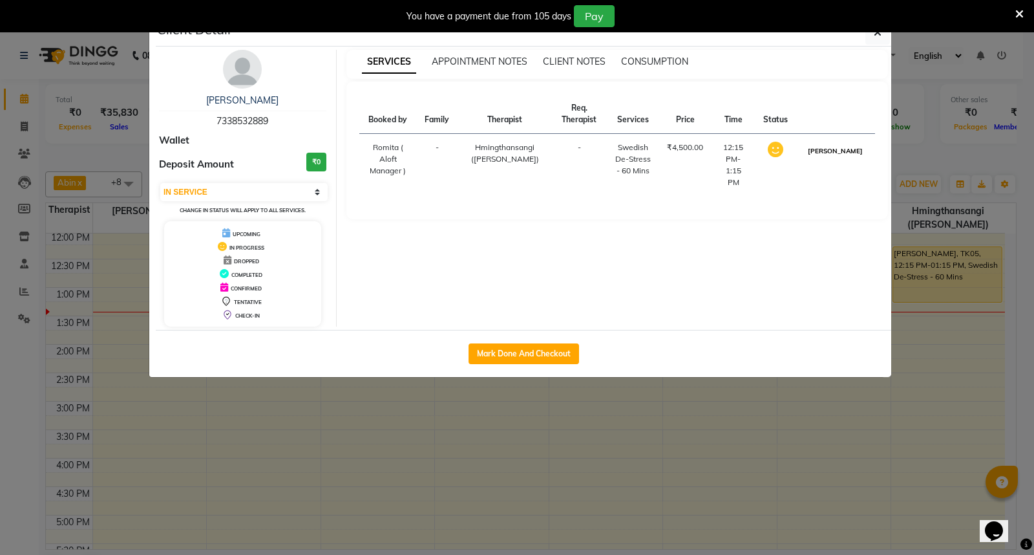
click at [851, 149] on button "MARK DONE" at bounding box center [835, 151] width 61 height 16
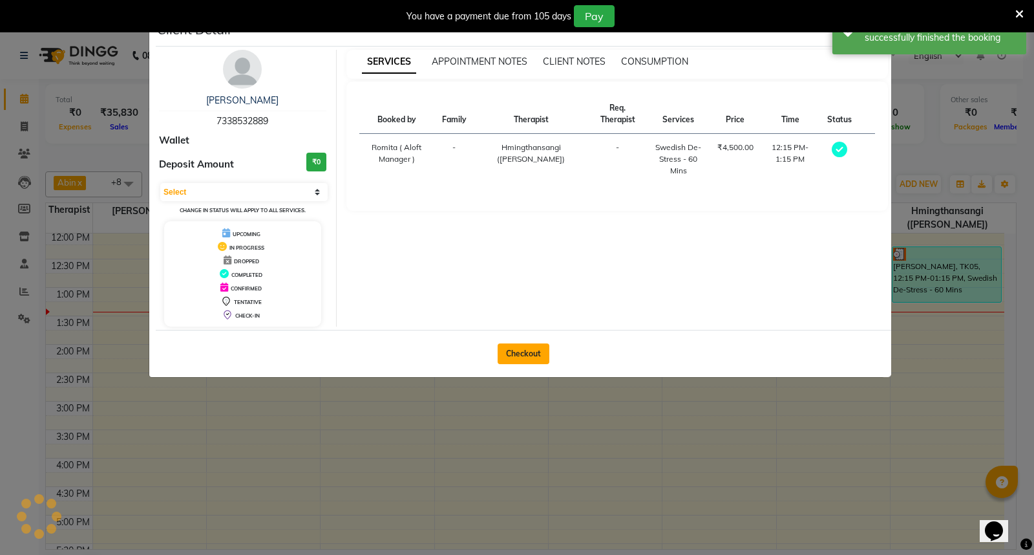
select select "3"
click at [525, 346] on button "Checkout" at bounding box center [524, 353] width 52 height 21
select select "service"
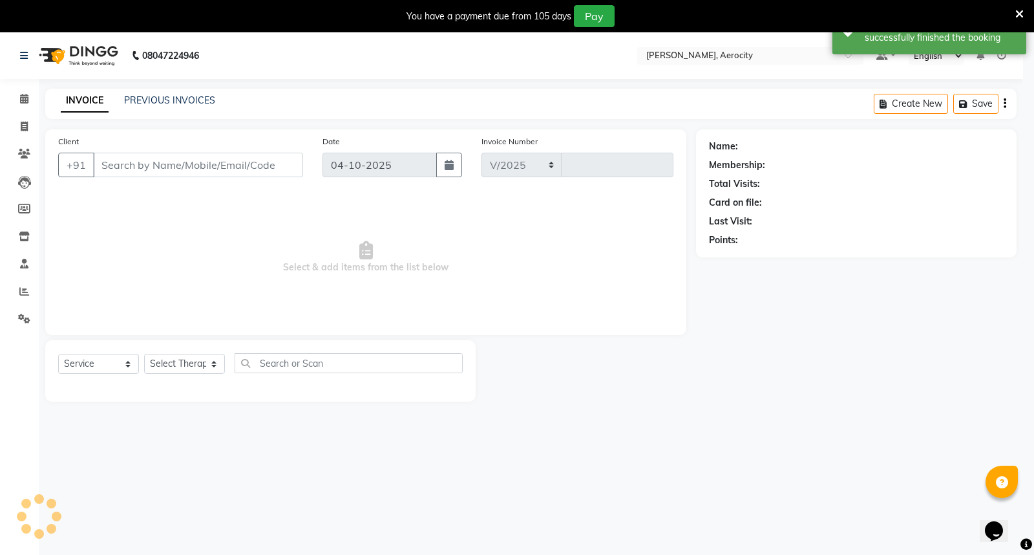
select select "6403"
type input "1902"
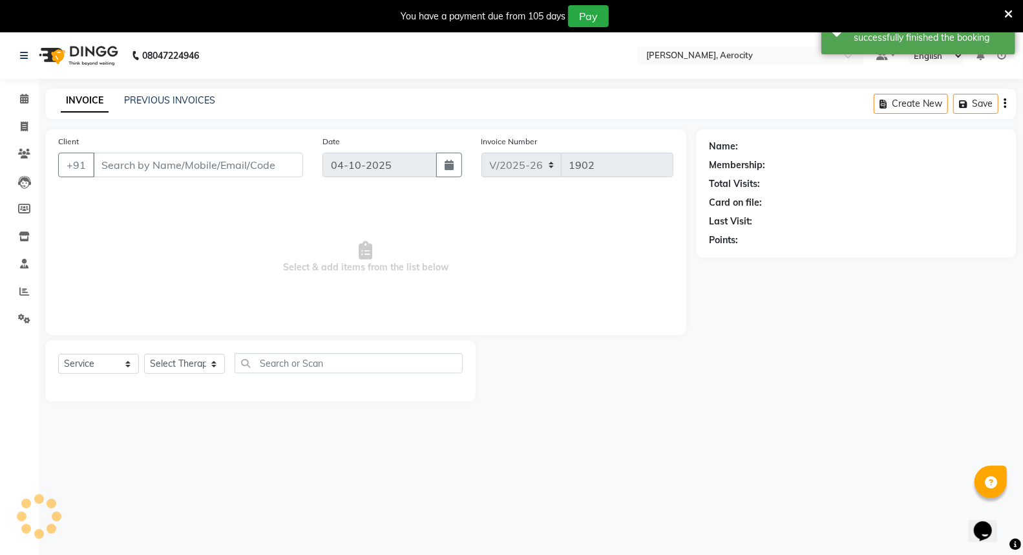
type input "7338532889"
select select "48462"
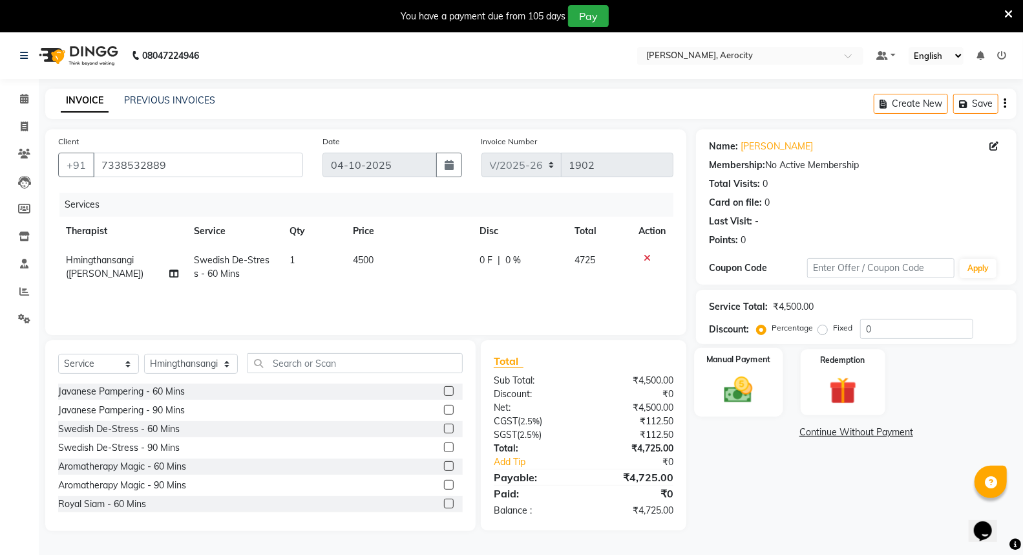
click at [741, 392] on img at bounding box center [738, 389] width 46 height 33
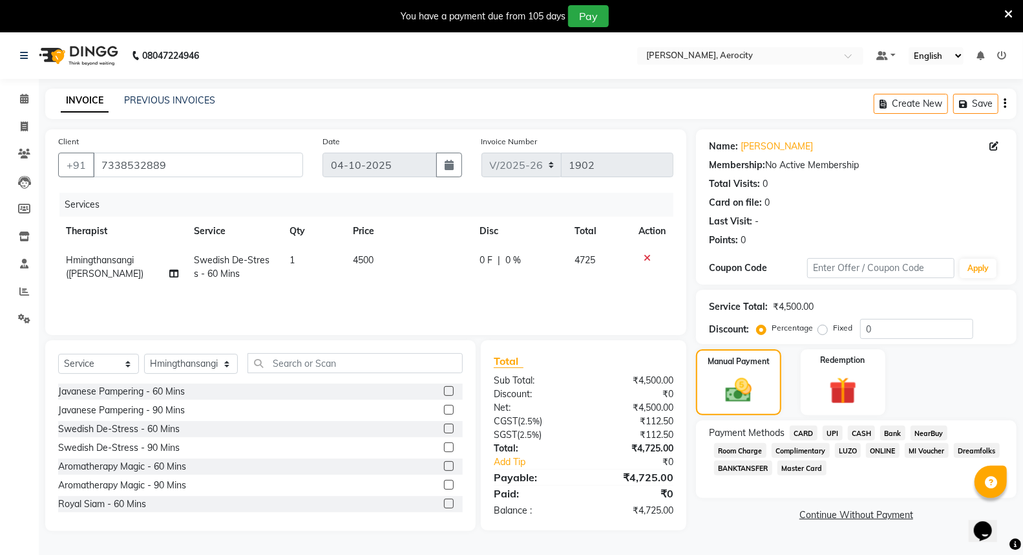
click at [804, 432] on span "CARD" at bounding box center [804, 432] width 28 height 15
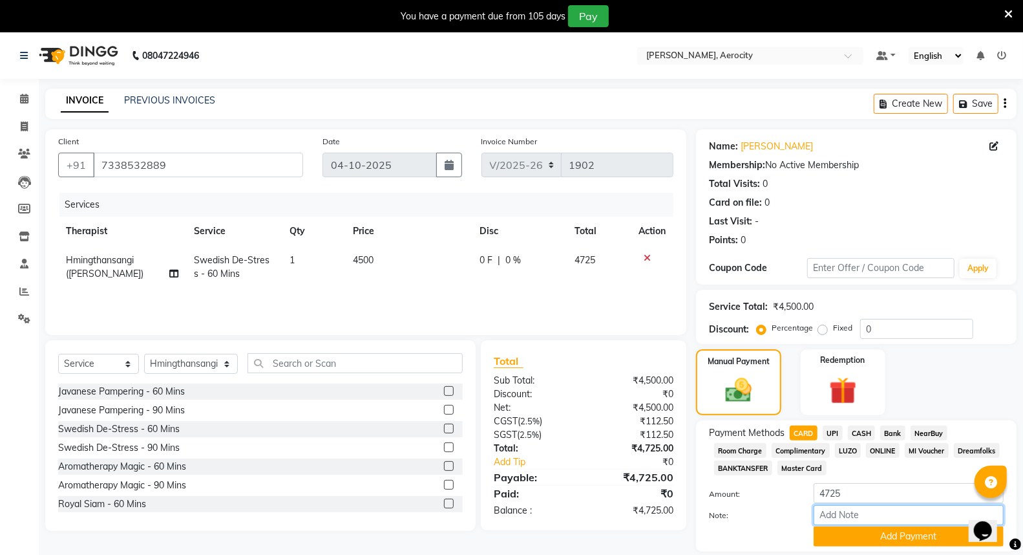
click at [834, 517] on input "Note:" at bounding box center [909, 515] width 190 height 20
type input "Mastercard-0757"
click at [915, 537] on button "Add Payment" at bounding box center [909, 536] width 190 height 20
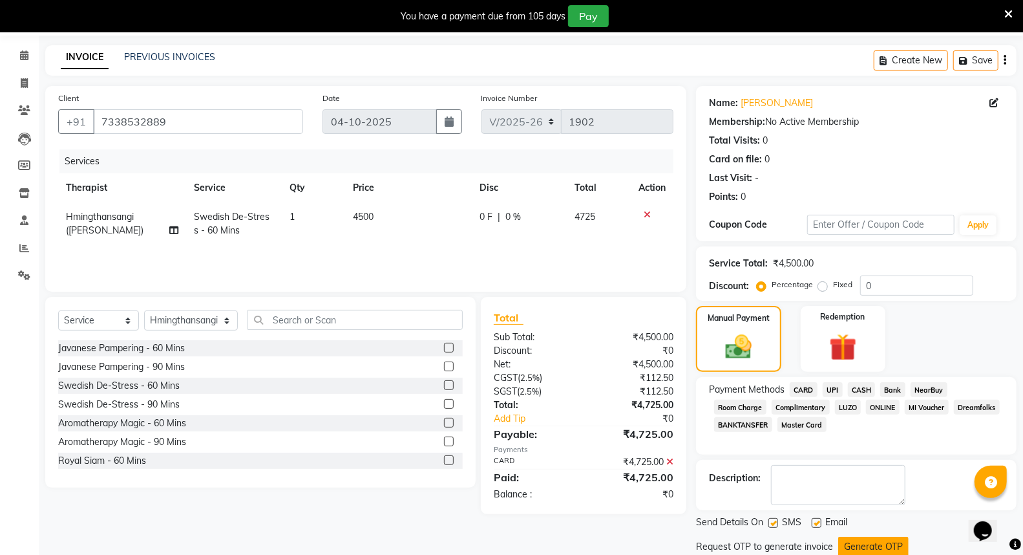
scroll to position [87, 0]
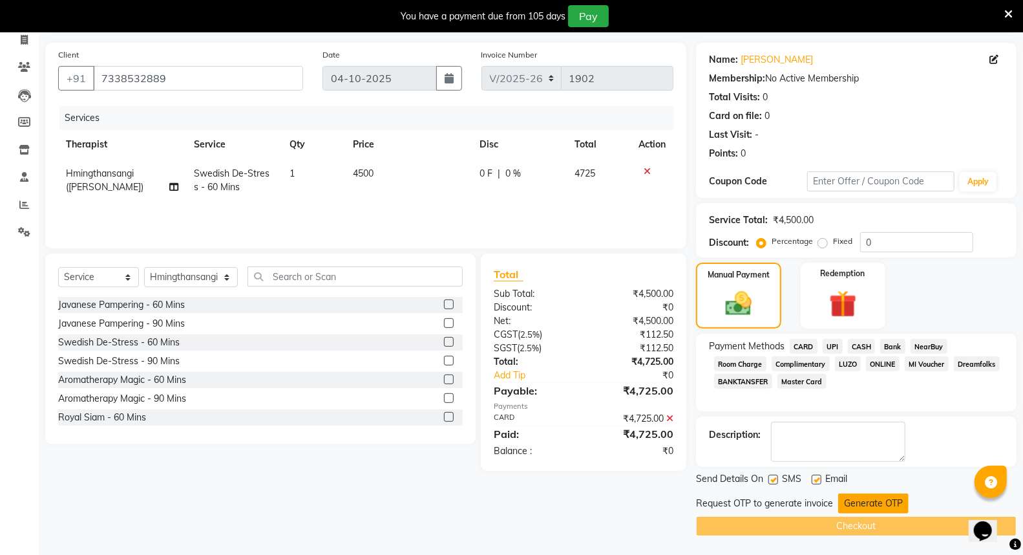
click at [876, 498] on button "Generate OTP" at bounding box center [873, 503] width 70 height 20
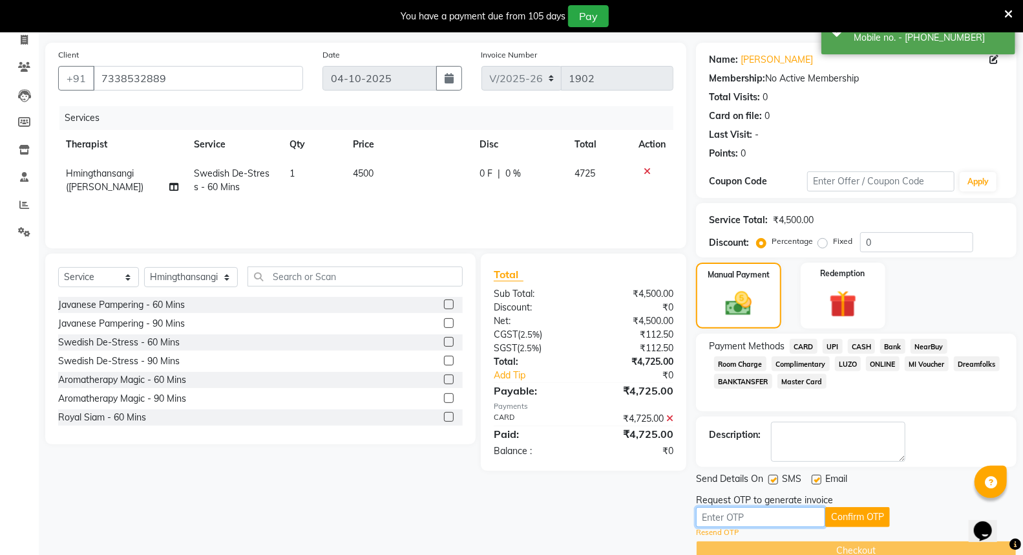
click at [785, 514] on input "text" at bounding box center [760, 517] width 129 height 20
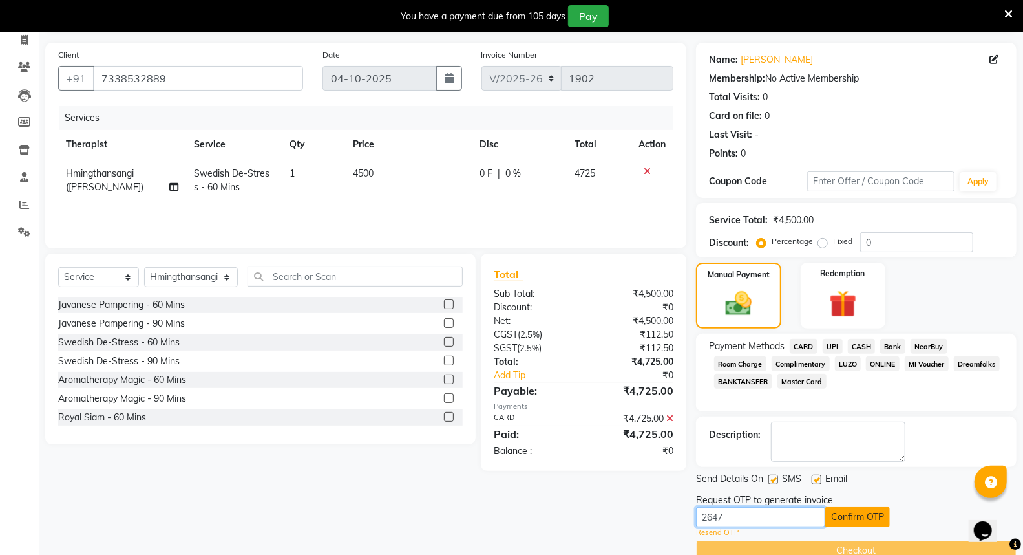
type input "2647"
click at [870, 521] on button "Confirm OTP" at bounding box center [857, 517] width 65 height 20
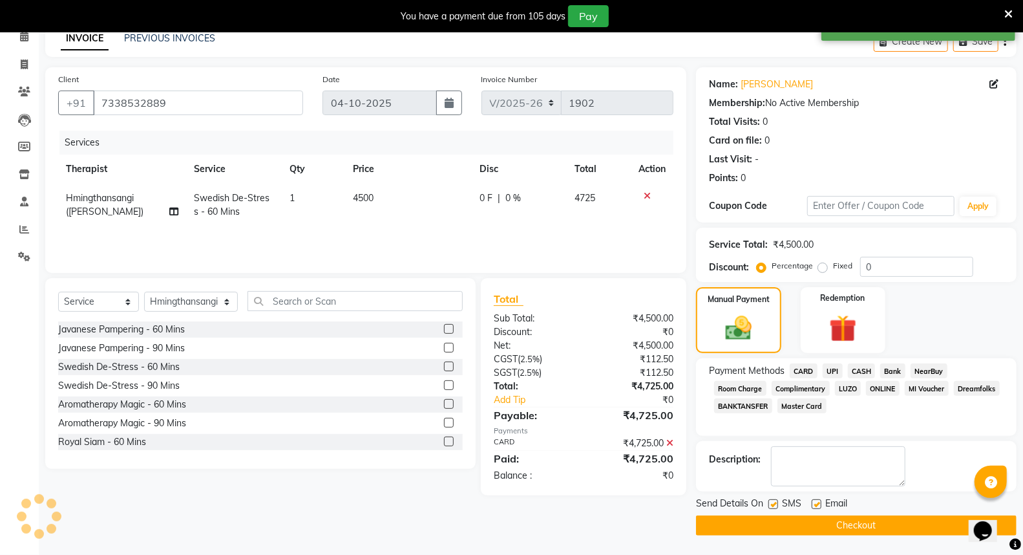
scroll to position [61, 0]
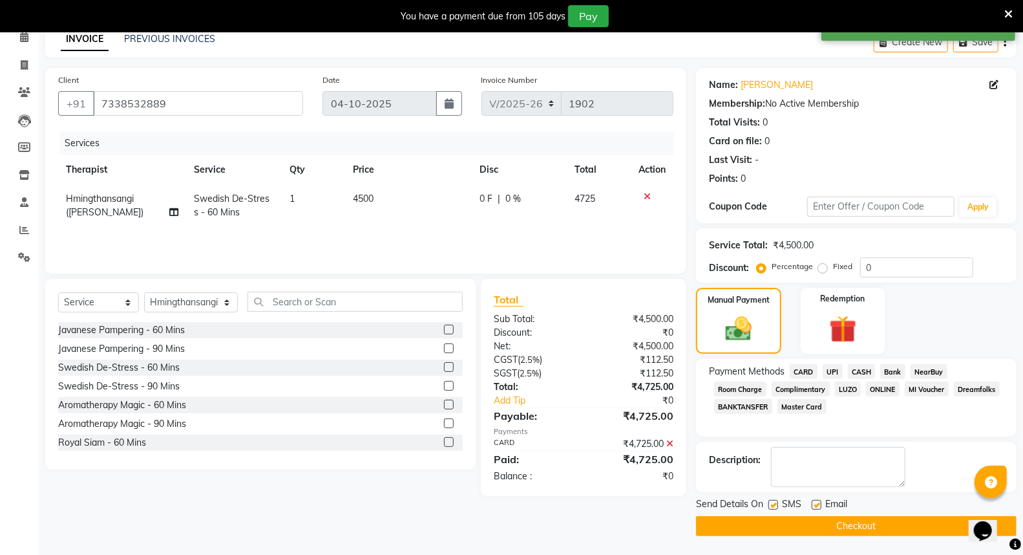
click at [848, 526] on button "Checkout" at bounding box center [856, 526] width 321 height 20
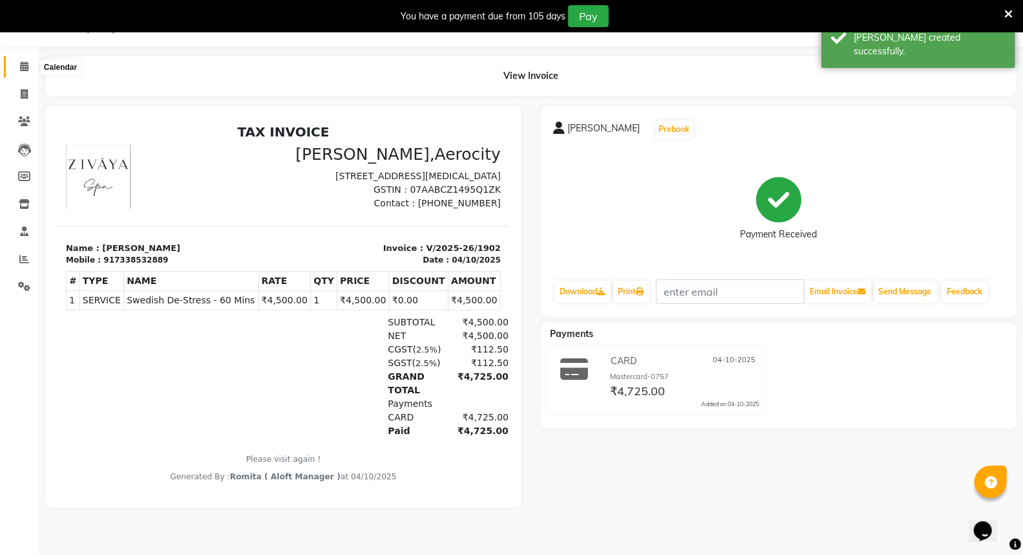
click at [21, 67] on icon at bounding box center [24, 66] width 8 height 10
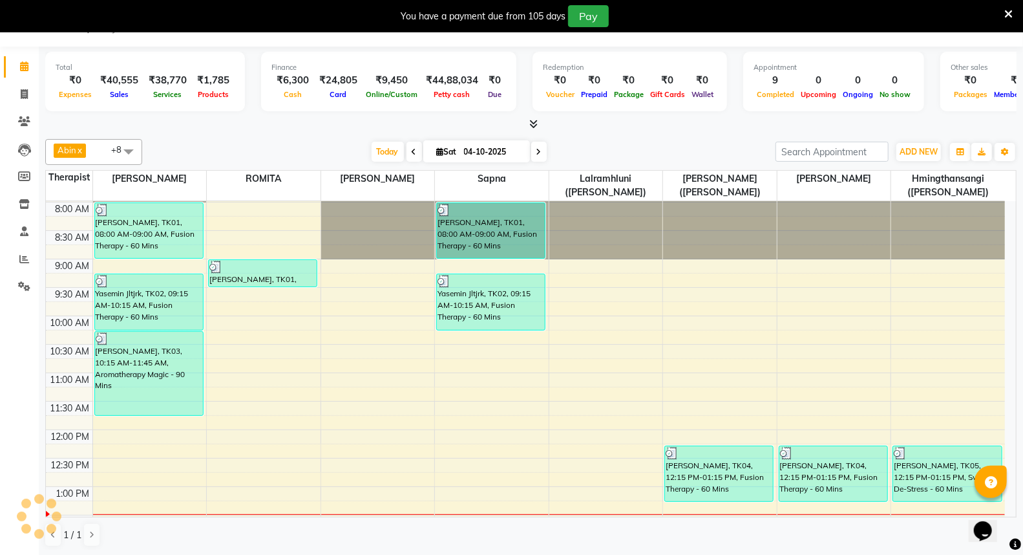
scroll to position [215, 0]
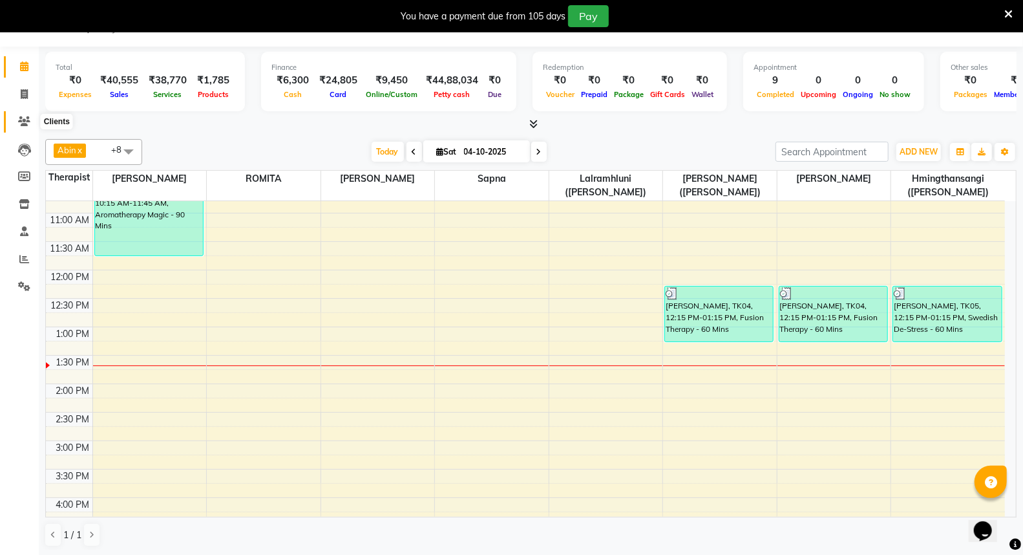
click at [23, 117] on icon at bounding box center [24, 121] width 12 height 10
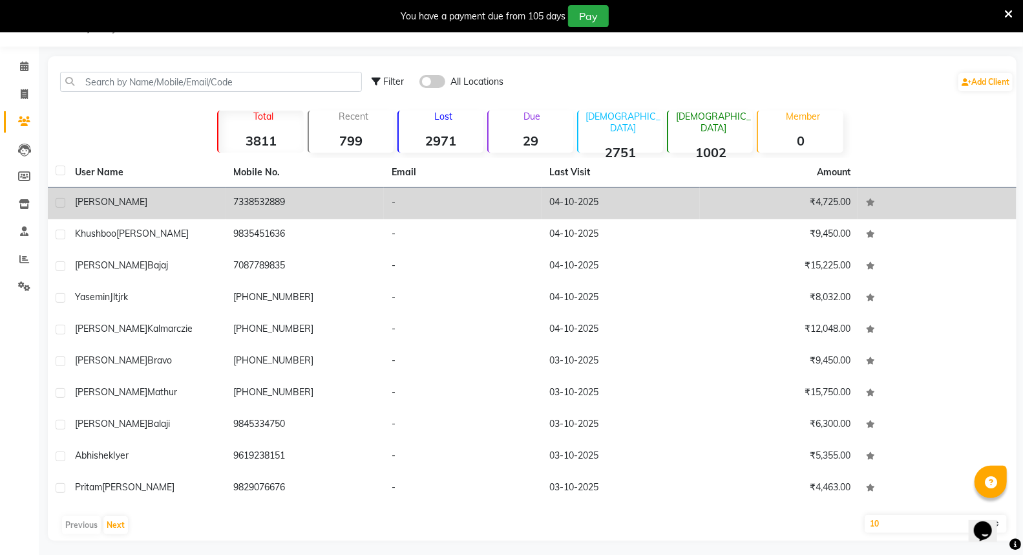
click at [280, 200] on td "7338532889" at bounding box center [305, 203] width 158 height 32
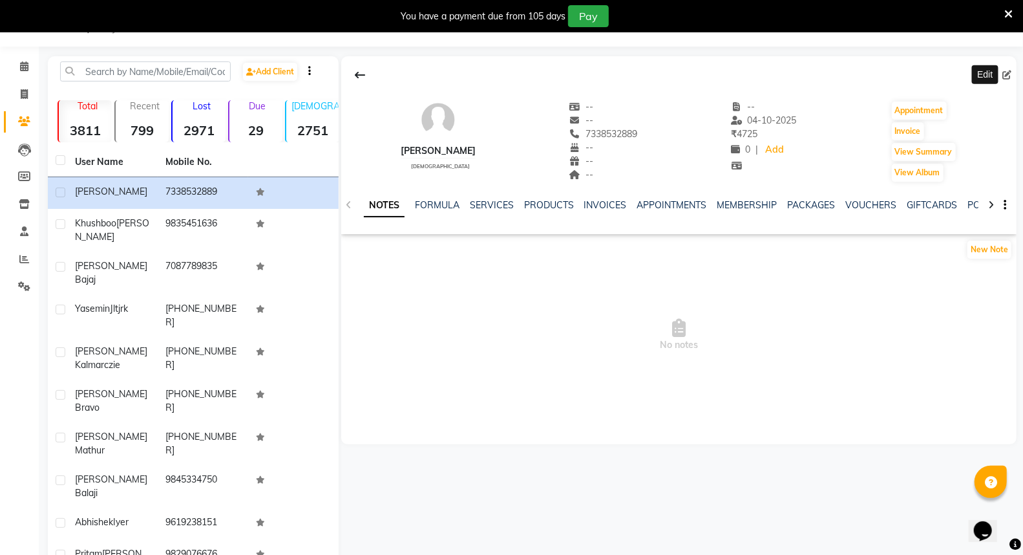
click at [1006, 74] on icon at bounding box center [1006, 74] width 9 height 9
select select "male"
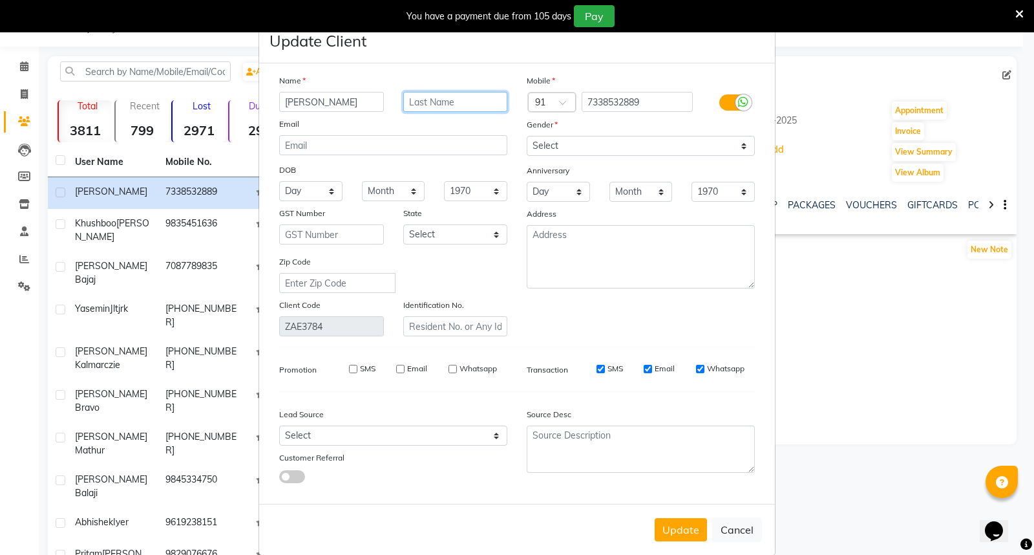
click at [458, 103] on input "text" at bounding box center [455, 102] width 105 height 20
type input "Gp Capt."
click at [675, 531] on button "Update" at bounding box center [681, 529] width 52 height 23
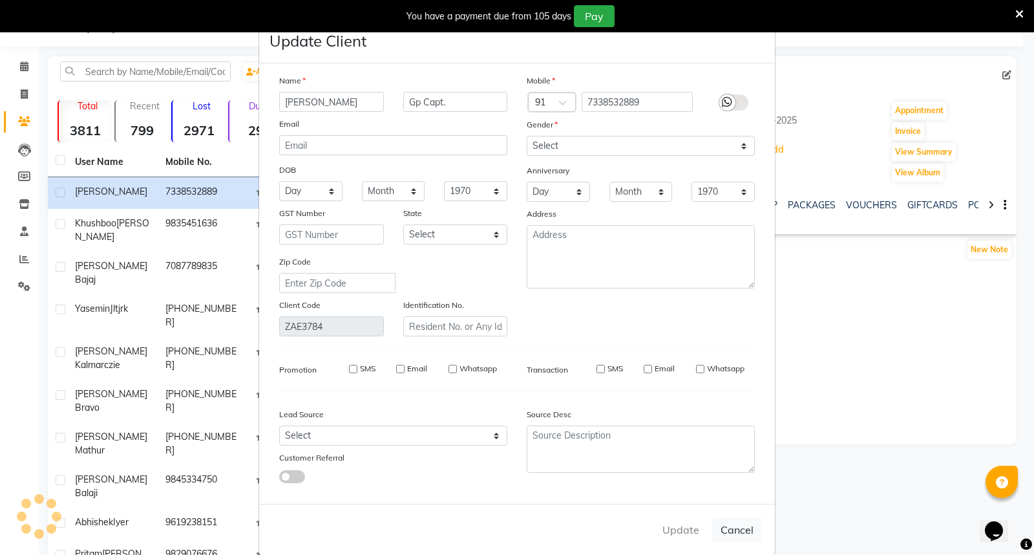
select select
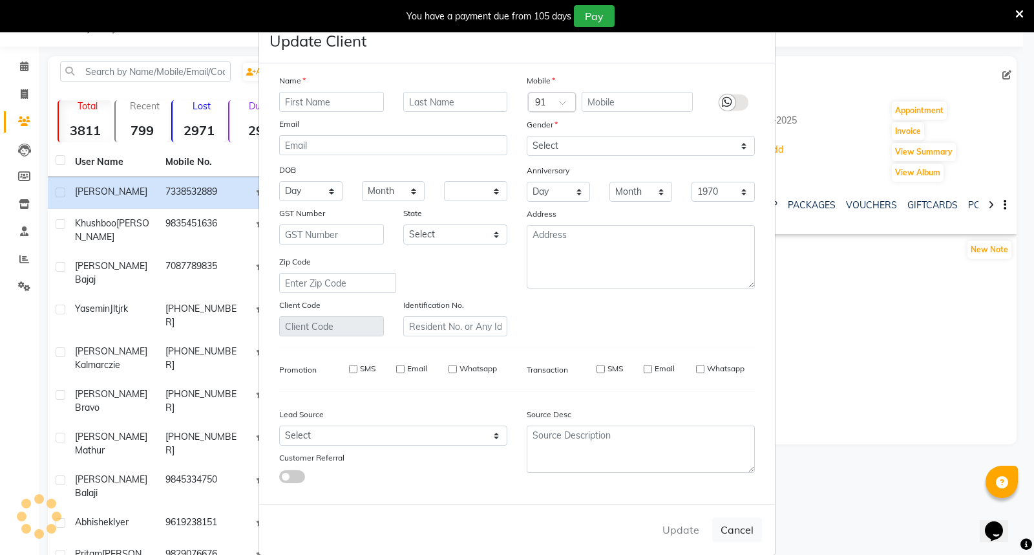
select select
checkbox input "false"
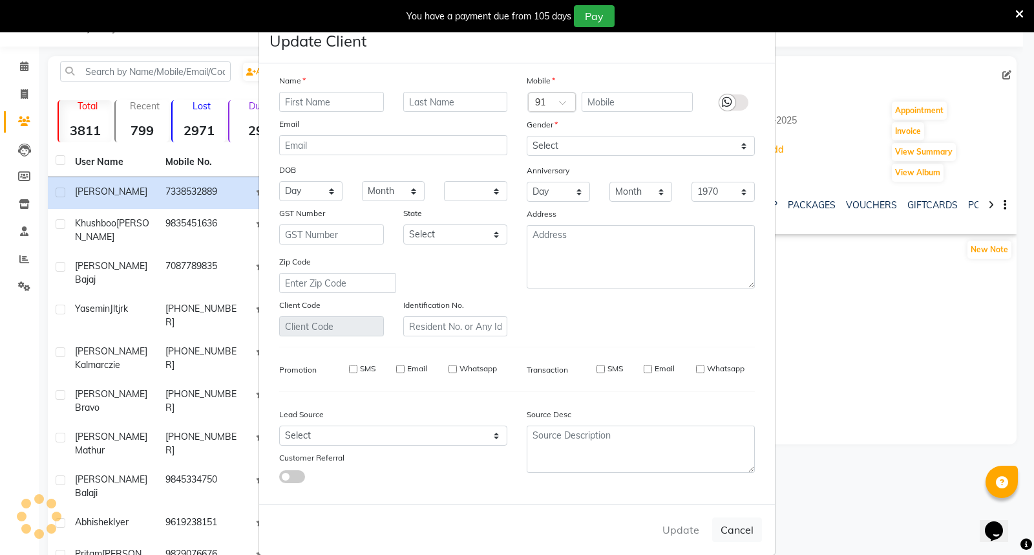
checkbox input "false"
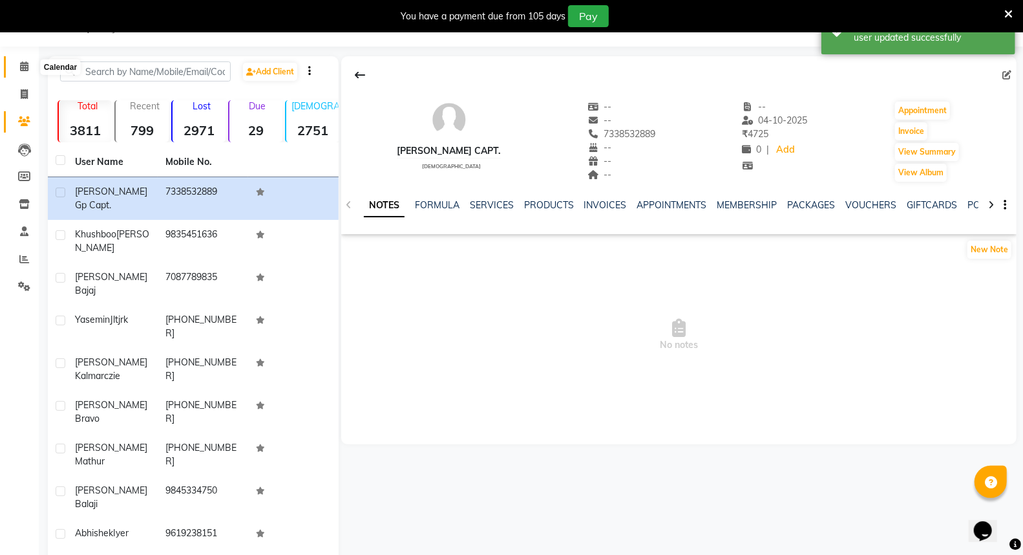
click at [26, 63] on icon at bounding box center [24, 66] width 8 height 10
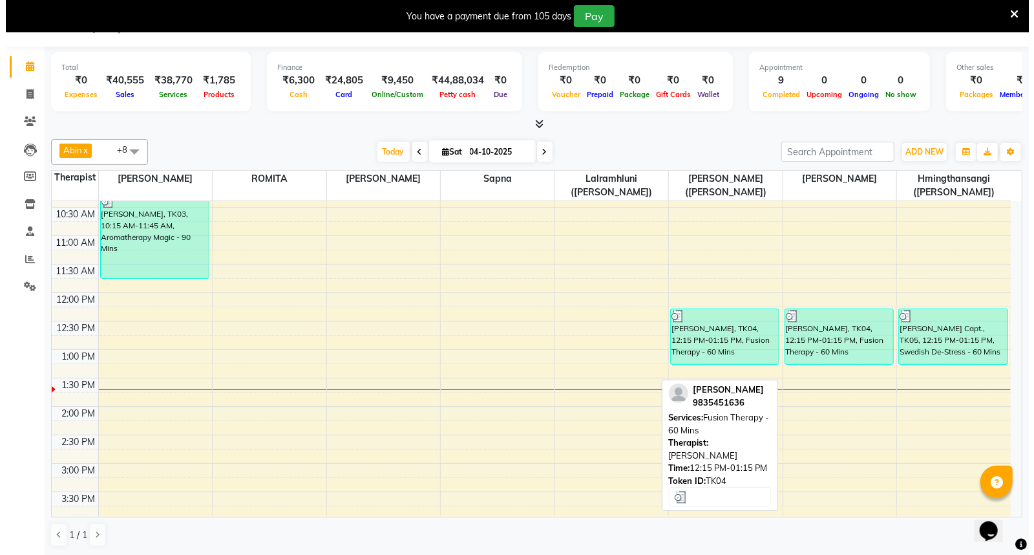
scroll to position [287, 0]
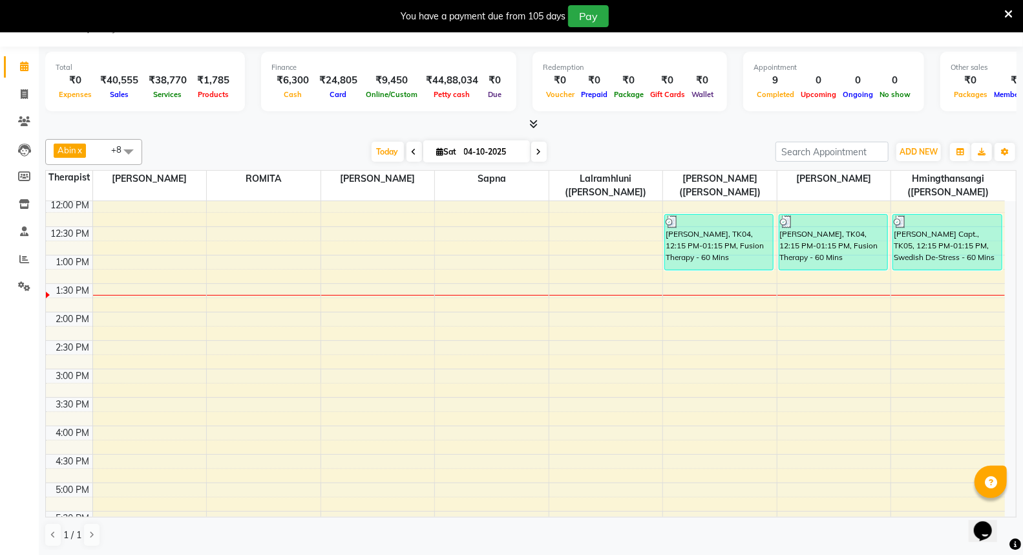
click at [903, 288] on div "7:00 AM 7:30 AM 8:00 AM 8:30 AM 9:00 AM 9:30 AM 10:00 AM 10:30 AM 11:00 AM 11:3…" at bounding box center [525, 397] width 959 height 966
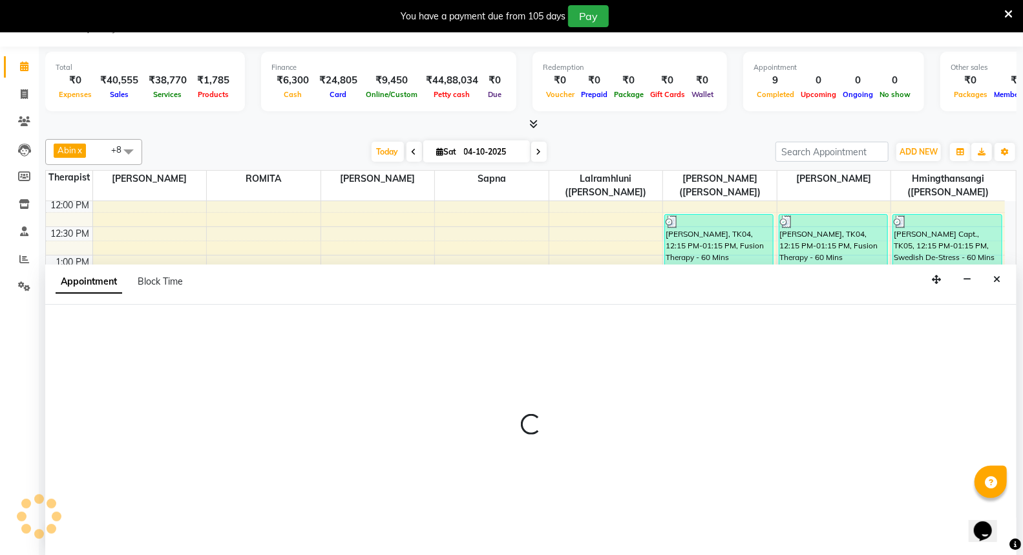
select select "48462"
select select "tentative"
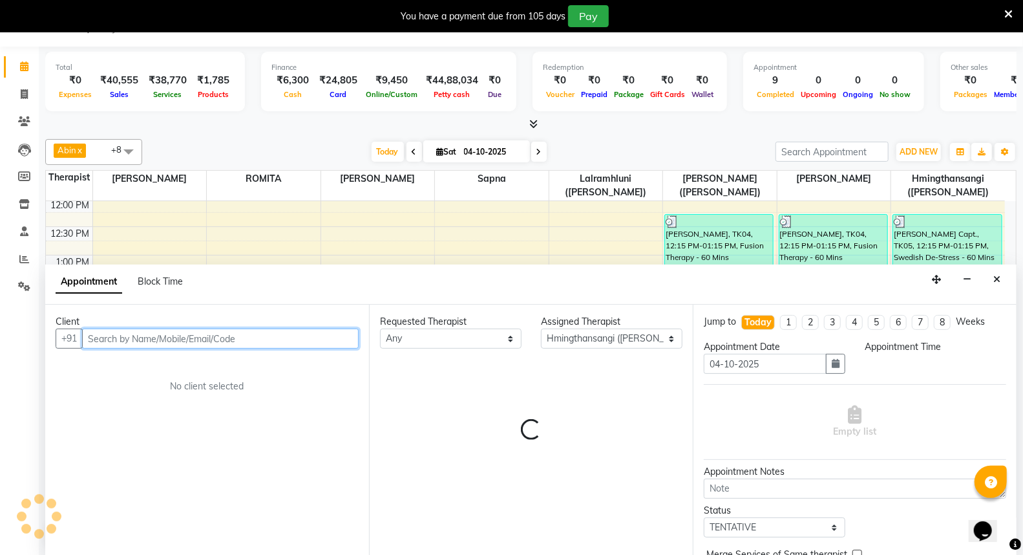
select select "810"
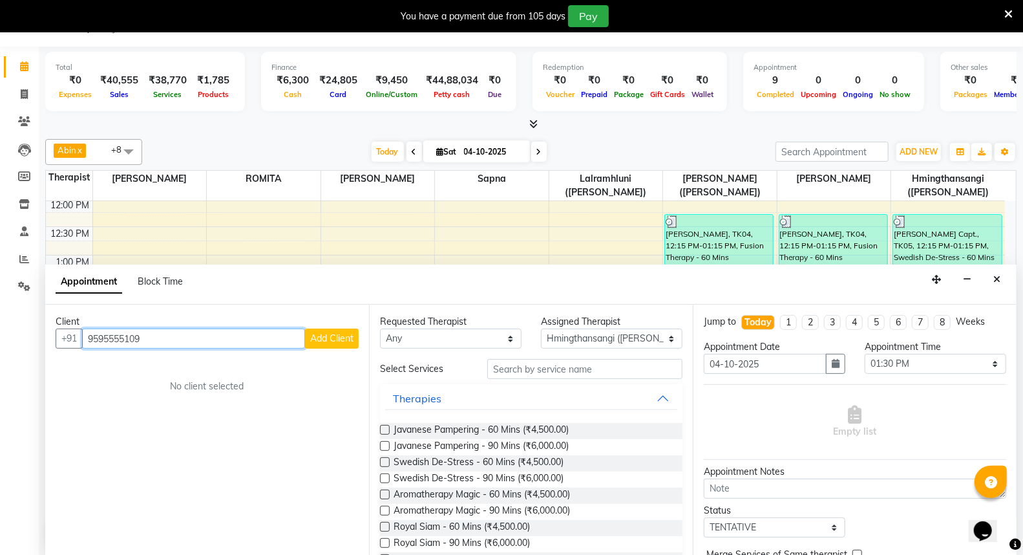
type input "9595555109"
click at [328, 337] on span "Add Client" at bounding box center [331, 338] width 43 height 12
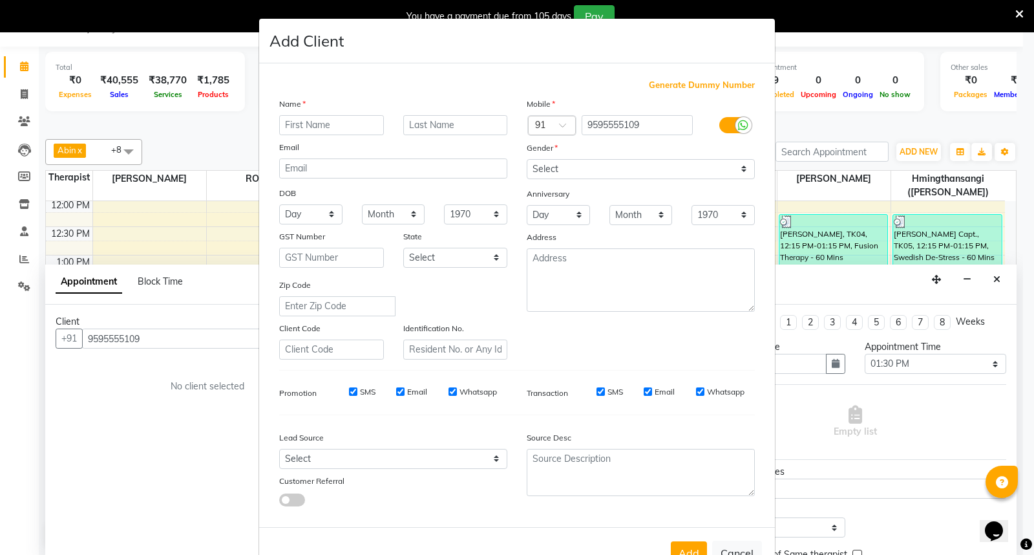
click at [312, 121] on input "text" at bounding box center [331, 125] width 105 height 20
type input "Isha"
click at [417, 127] on input "text" at bounding box center [455, 125] width 105 height 20
type input "Shah"
drag, startPoint x: 743, startPoint y: 166, endPoint x: 735, endPoint y: 171, distance: 9.5
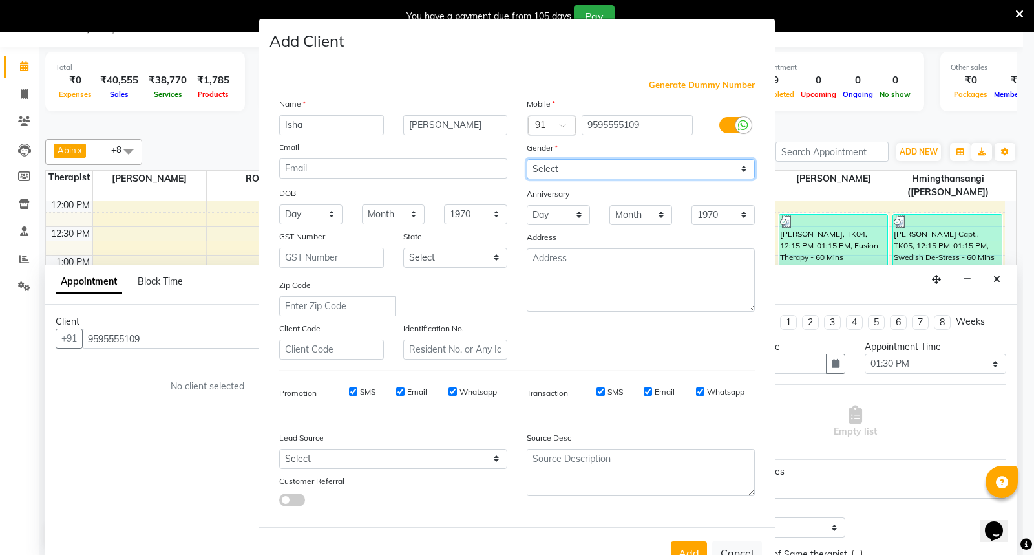
click at [743, 166] on select "Select Male Female Other Prefer Not To Say" at bounding box center [641, 169] width 228 height 20
select select "female"
click at [527, 159] on select "Select Male Female Other Prefer Not To Say" at bounding box center [641, 169] width 228 height 20
click at [349, 392] on input "SMS" at bounding box center [353, 391] width 8 height 8
checkbox input "false"
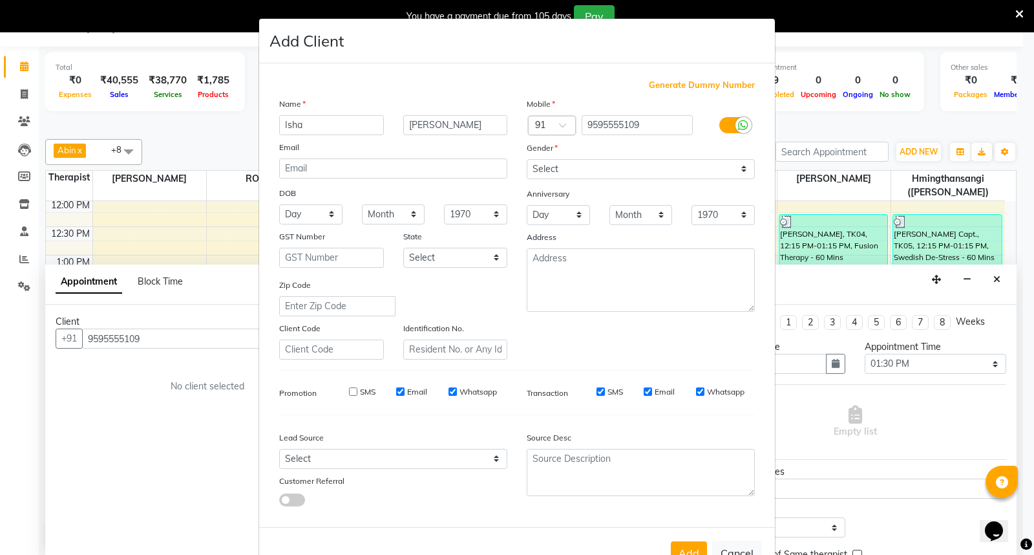
click at [396, 390] on input "Email" at bounding box center [400, 391] width 8 height 8
checkbox input "false"
click at [449, 391] on input "Whatsapp" at bounding box center [453, 391] width 8 height 8
checkbox input "false"
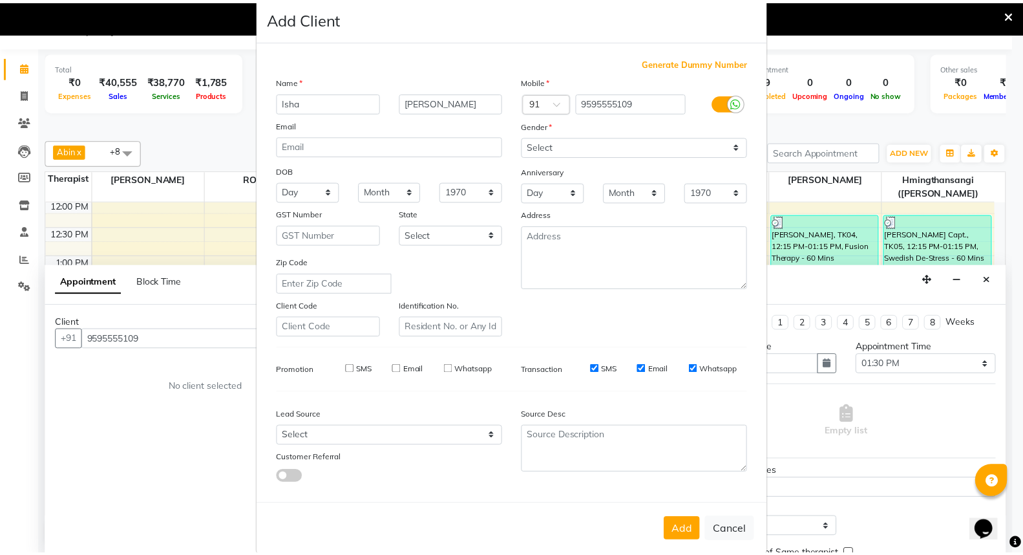
scroll to position [42, 0]
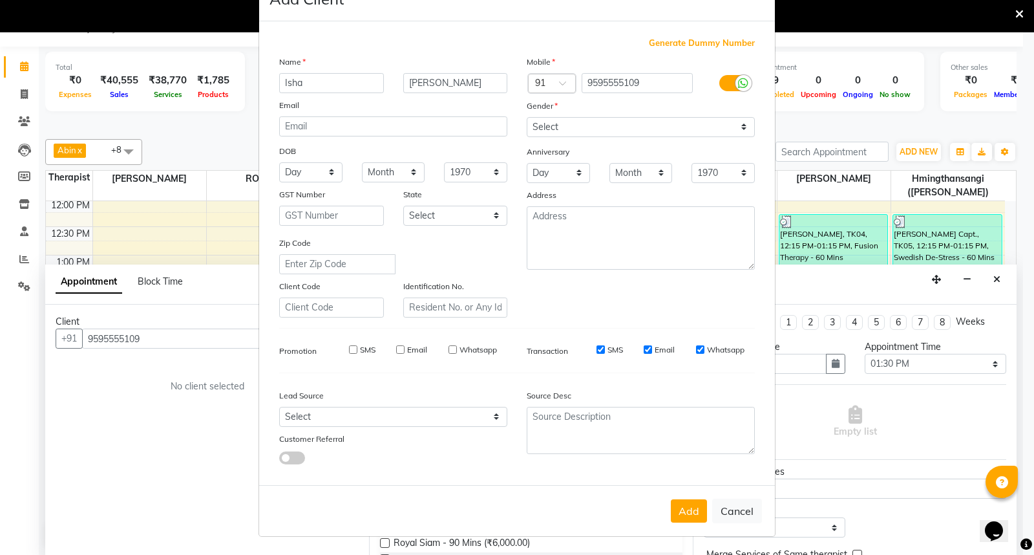
click at [689, 515] on button "Add" at bounding box center [689, 510] width 36 height 23
select select
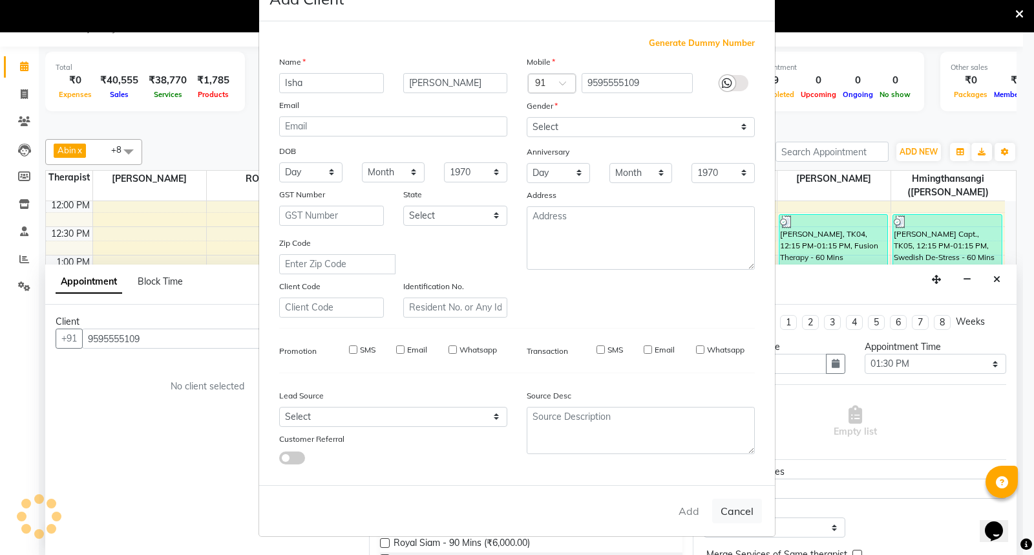
select select
checkbox input "false"
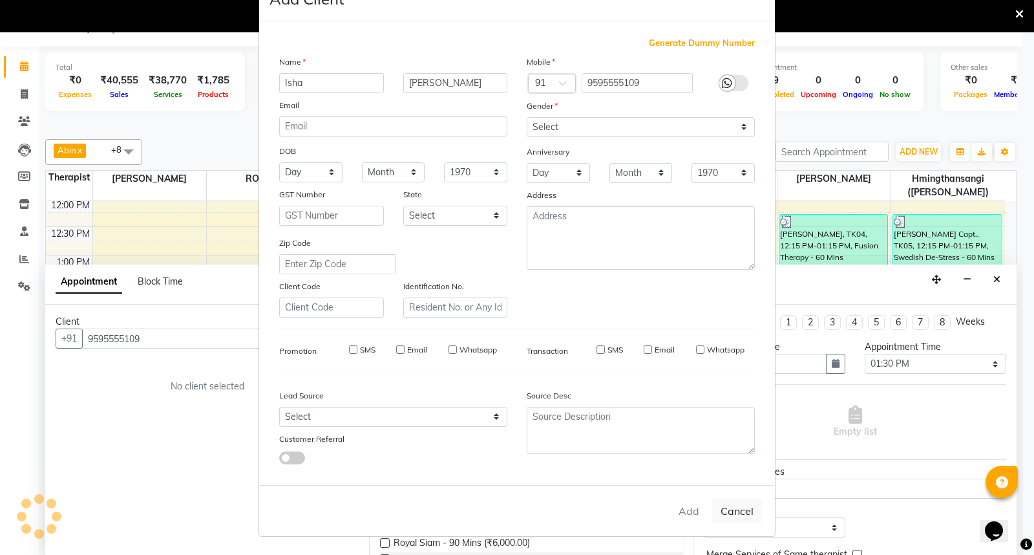
checkbox input "false"
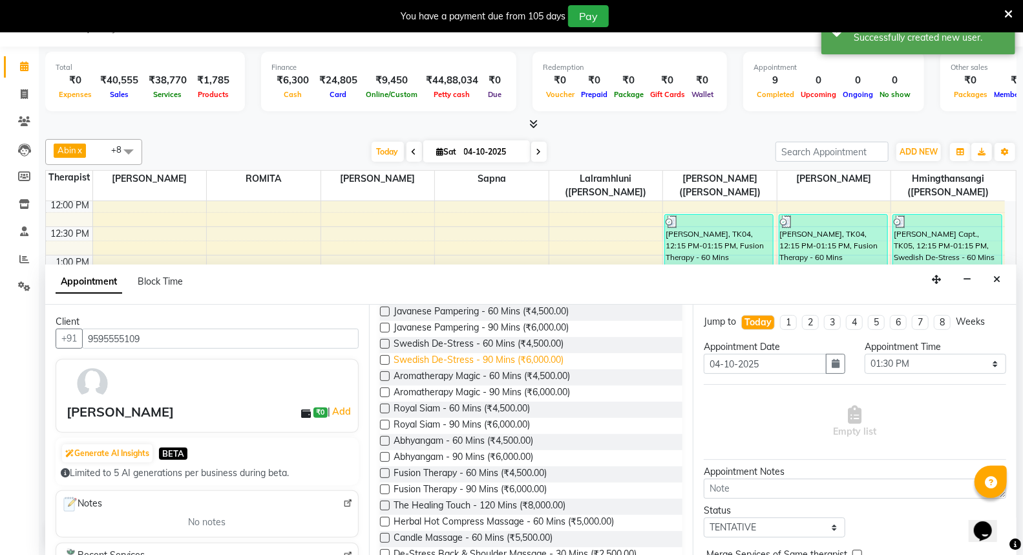
scroll to position [143, 0]
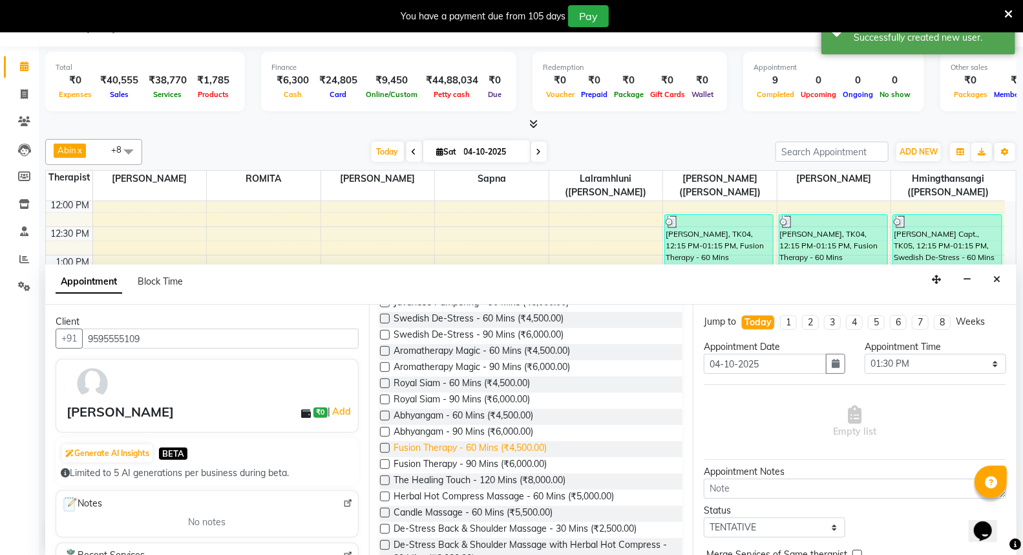
click at [450, 444] on span "Fusion Therapy - 60 Mins (₹4,500.00)" at bounding box center [470, 449] width 153 height 16
checkbox input "false"
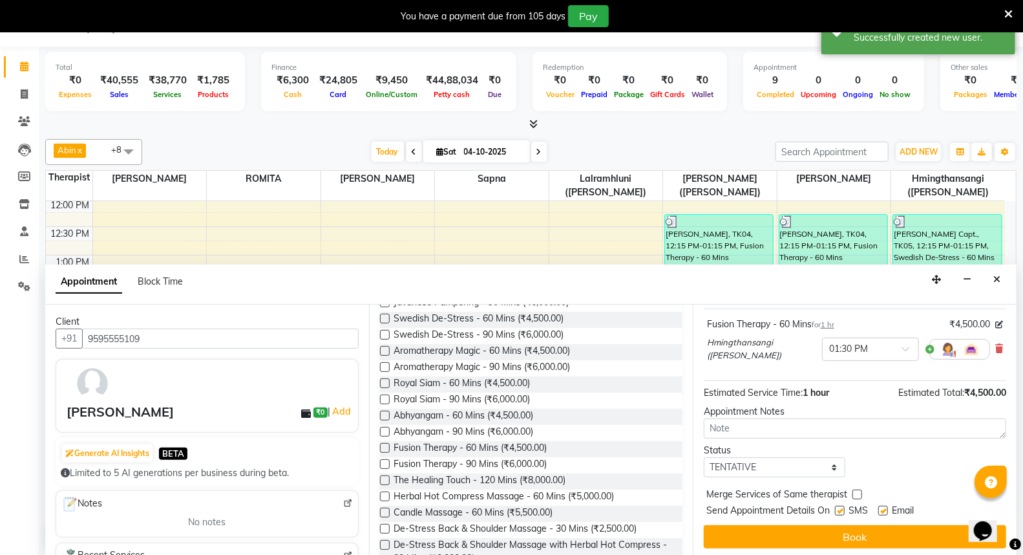
scroll to position [78, 0]
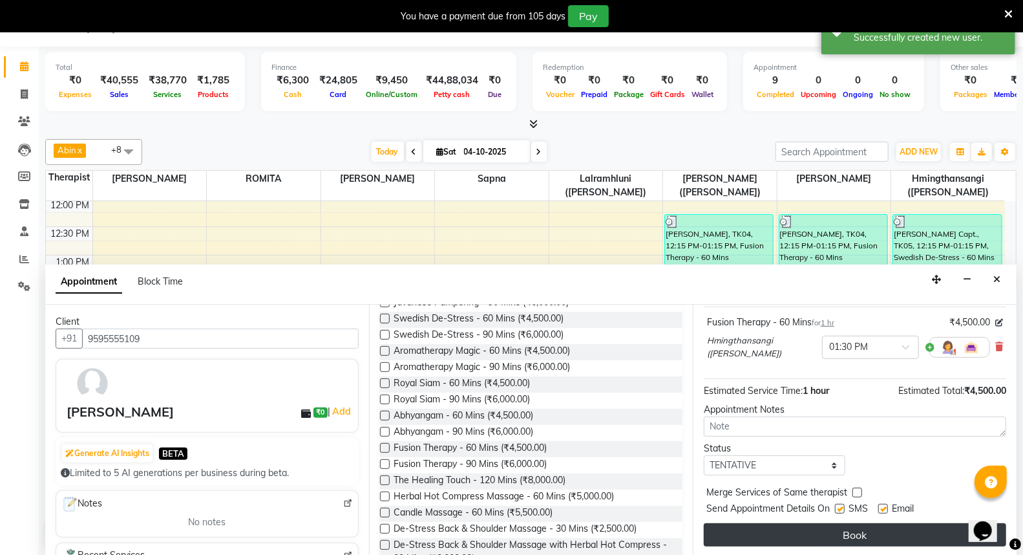
click at [900, 532] on button "Book" at bounding box center [855, 534] width 302 height 23
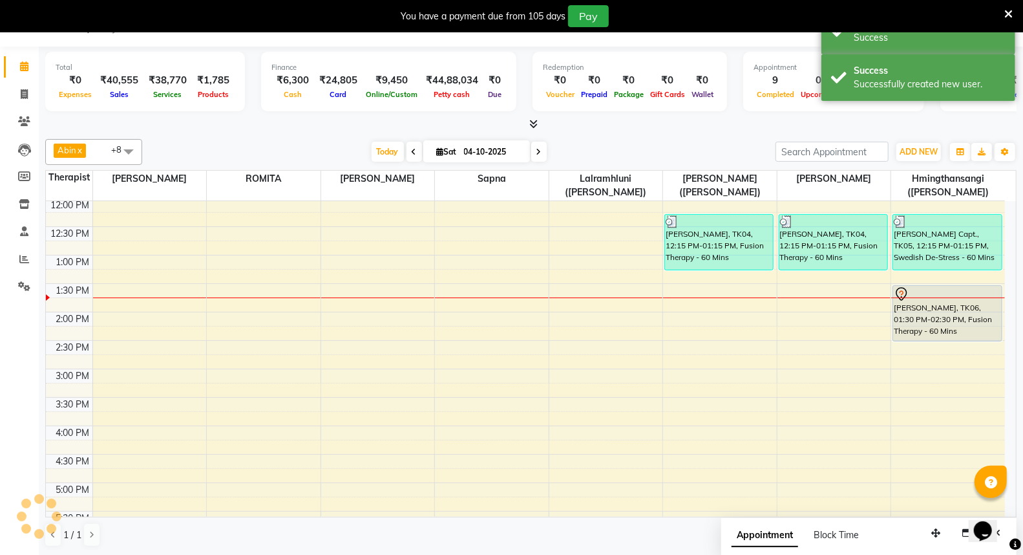
scroll to position [0, 0]
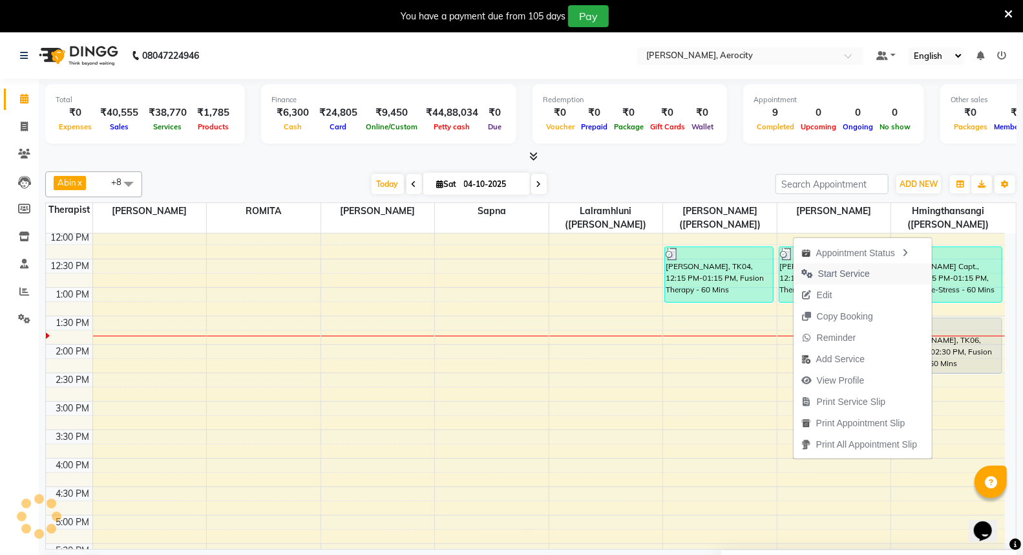
click at [845, 272] on span "Start Service" at bounding box center [844, 274] width 52 height 14
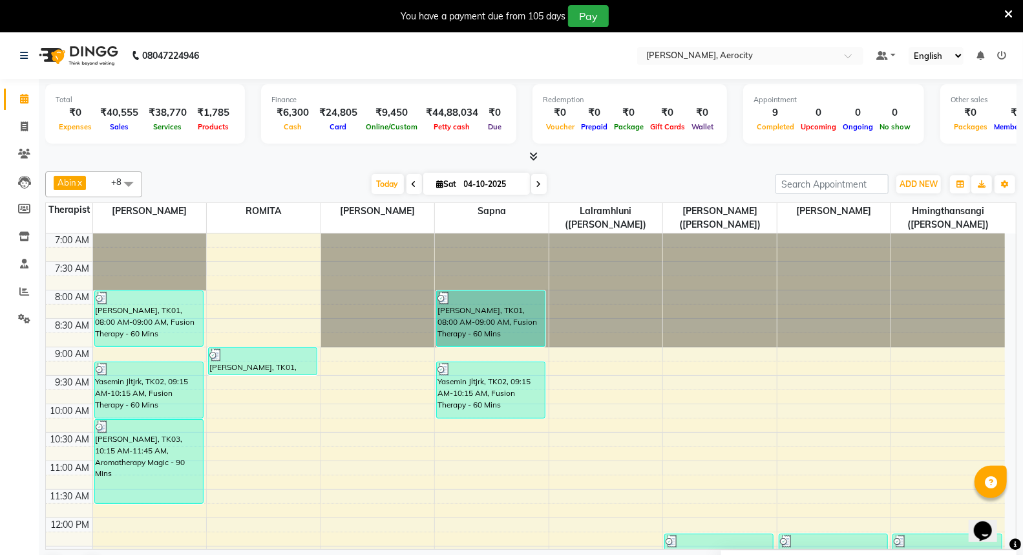
scroll to position [287, 0]
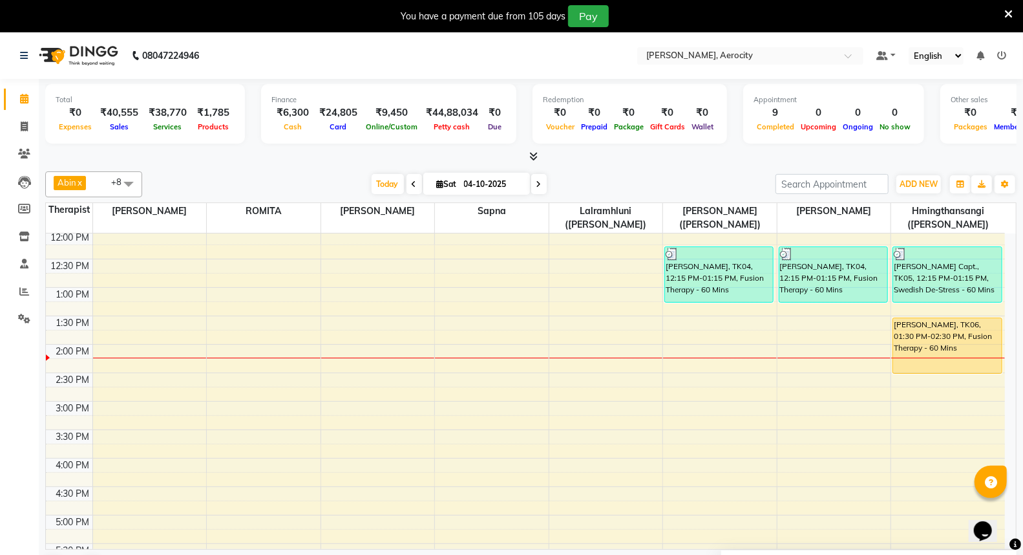
click input "Username"
type input "9"
drag, startPoint x: 533, startPoint y: 169, endPoint x: 450, endPoint y: 168, distance: 82.1
click div "Country Code × [PHONE_NUMBER]"
type input "7389901811"
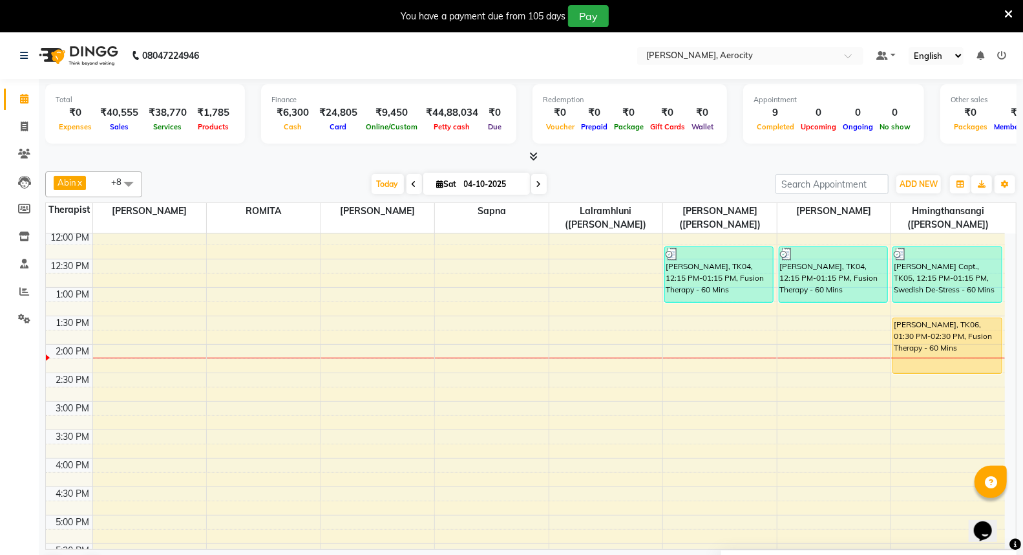
click button "Sign In"
